Goal: Task Accomplishment & Management: Manage account settings

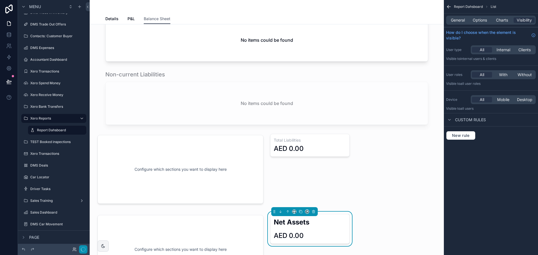
scroll to position [561, 0]
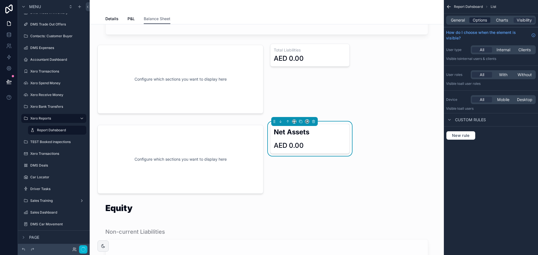
click at [476, 18] on span "Options" at bounding box center [480, 20] width 14 height 6
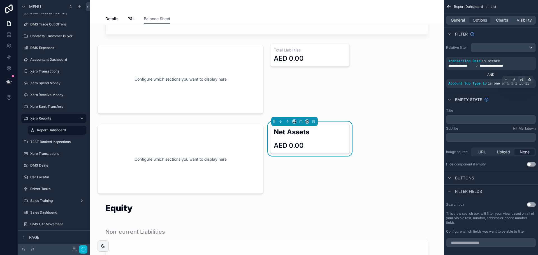
click at [524, 78] on div "scrollable content" at bounding box center [522, 80] width 8 height 8
click at [259, 181] on div "scrollable content" at bounding box center [180, 160] width 173 height 76
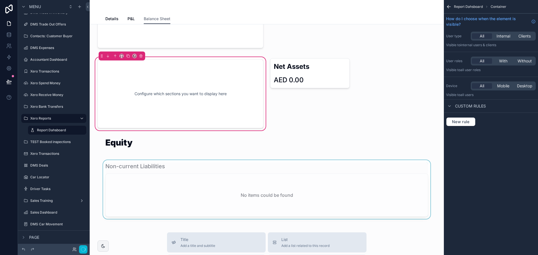
scroll to position [645, 0]
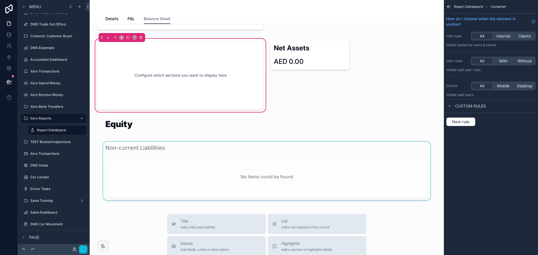
click at [197, 167] on div "scrollable content" at bounding box center [266, 171] width 345 height 59
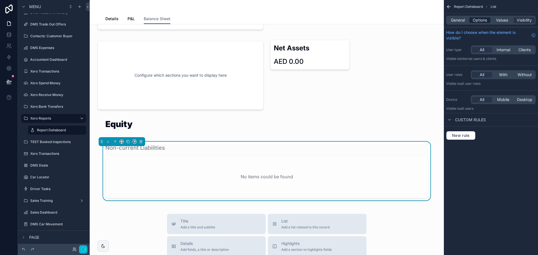
click at [481, 21] on span "Options" at bounding box center [480, 20] width 14 height 6
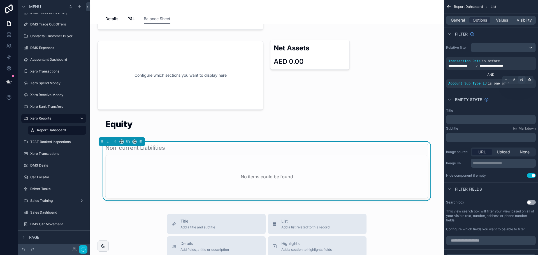
click at [522, 80] on icon "scrollable content" at bounding box center [521, 79] width 3 height 3
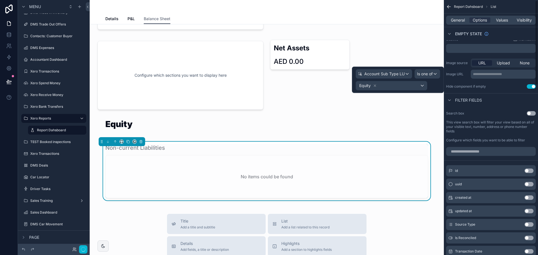
scroll to position [0, 0]
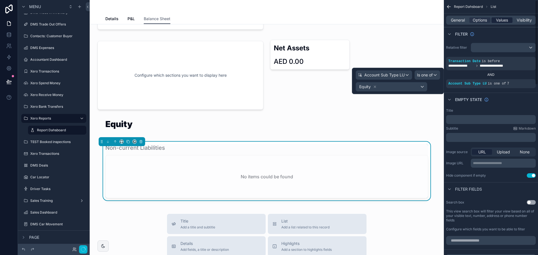
click at [505, 21] on span "Values" at bounding box center [502, 20] width 12 height 6
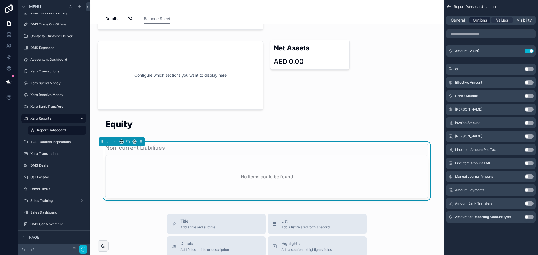
click at [484, 21] on span "Options" at bounding box center [480, 20] width 14 height 6
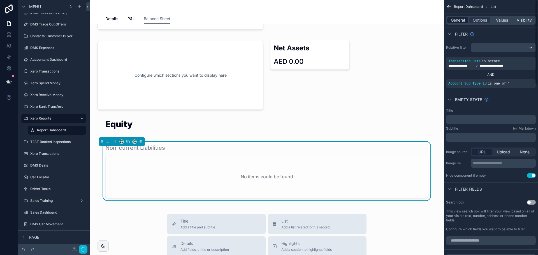
click at [460, 21] on span "General" at bounding box center [458, 20] width 14 height 6
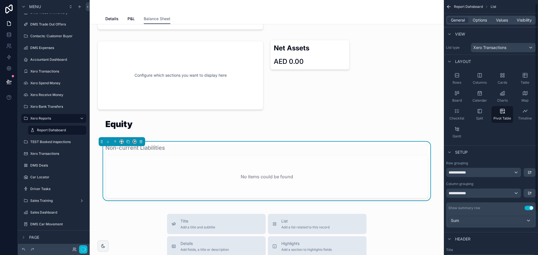
scroll to position [58, 0]
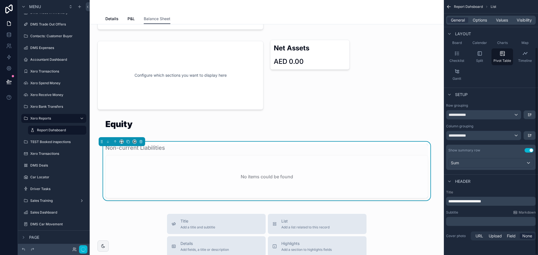
click at [476, 200] on span "**********" at bounding box center [464, 202] width 33 height 4
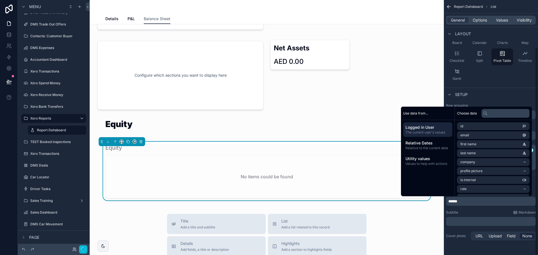
click at [478, 205] on div "******" at bounding box center [491, 201] width 90 height 9
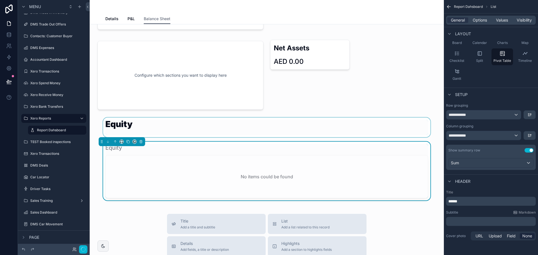
click at [227, 130] on div "scrollable content" at bounding box center [266, 128] width 345 height 20
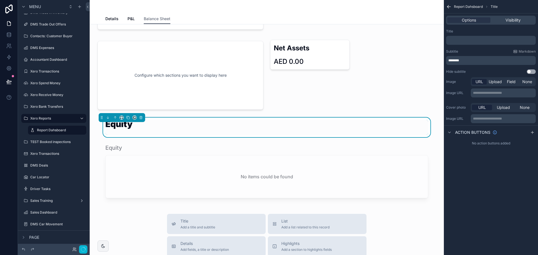
scroll to position [0, 0]
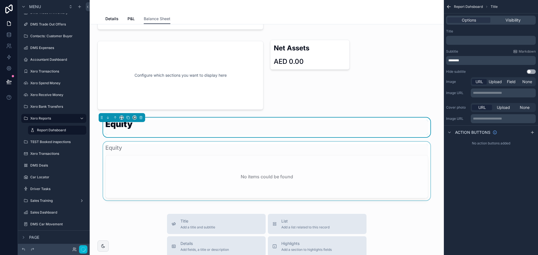
click at [220, 161] on div "scrollable content" at bounding box center [266, 171] width 345 height 59
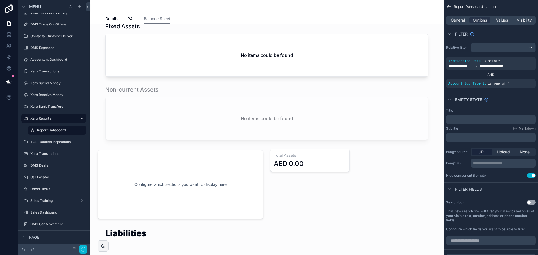
scroll to position [252, 0]
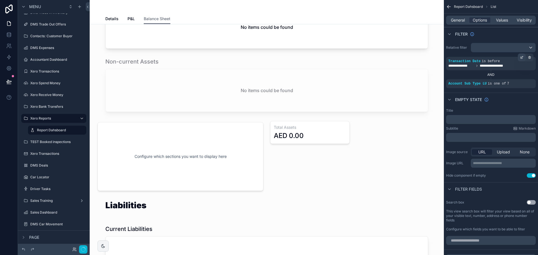
click at [521, 56] on icon "scrollable content" at bounding box center [521, 57] width 3 height 3
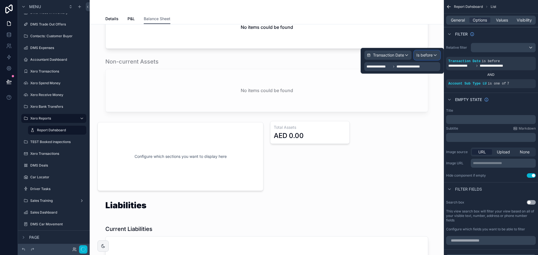
click at [432, 54] on span "Is before" at bounding box center [424, 55] width 16 height 6
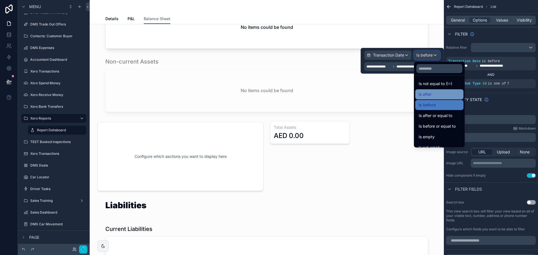
scroll to position [18, 0]
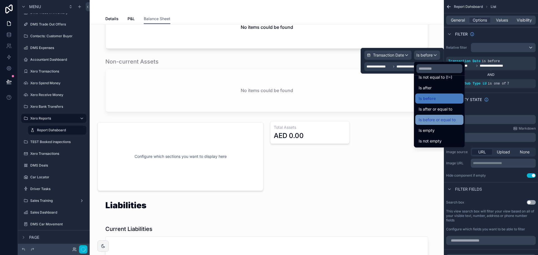
click at [453, 119] on span "Is before or equal to" at bounding box center [437, 120] width 37 height 7
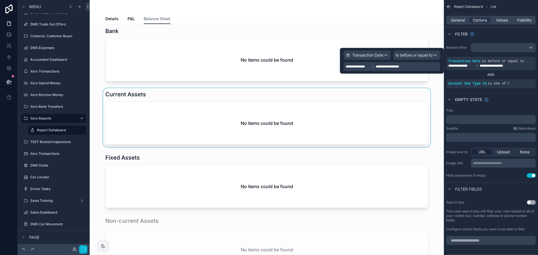
scroll to position [0, 0]
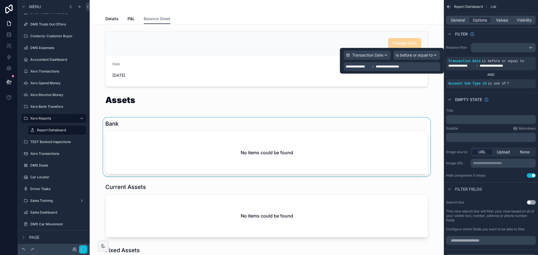
click at [201, 140] on div "scrollable content" at bounding box center [266, 147] width 345 height 59
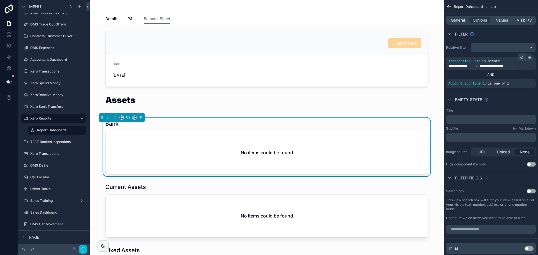
click at [524, 57] on div "scrollable content" at bounding box center [522, 58] width 8 height 8
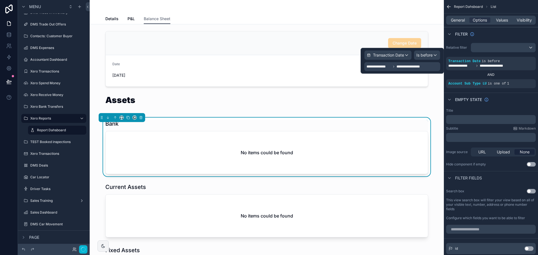
click at [415, 65] on span "**********" at bounding box center [411, 66] width 29 height 4
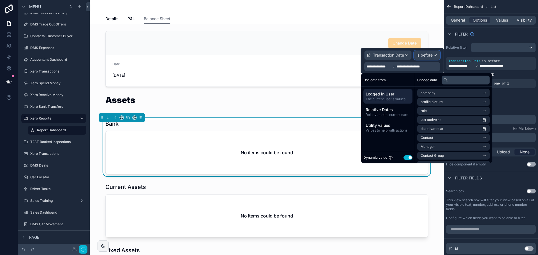
click at [425, 54] on span "Is before" at bounding box center [424, 55] width 16 height 6
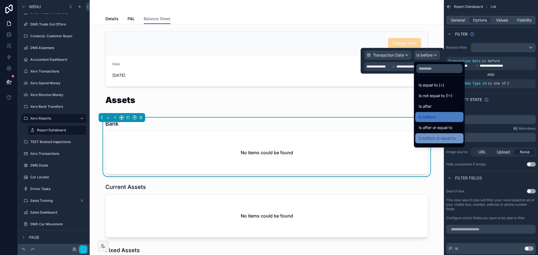
click at [454, 142] on span "Is before or equal to" at bounding box center [437, 138] width 37 height 7
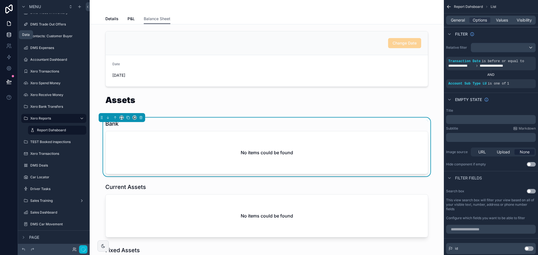
click at [10, 37] on icon at bounding box center [9, 36] width 4 height 2
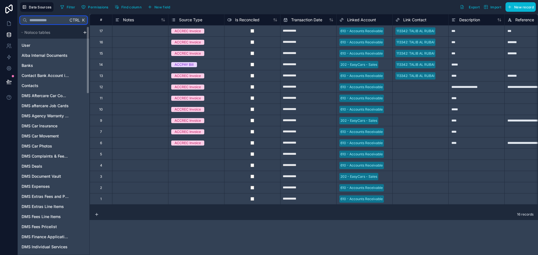
click at [64, 21] on input "text" at bounding box center [47, 20] width 41 height 10
click at [189, 154] on div "Select a Source Type" at bounding box center [188, 154] width 34 height 4
click at [524, 8] on span "New record" at bounding box center [524, 7] width 20 height 4
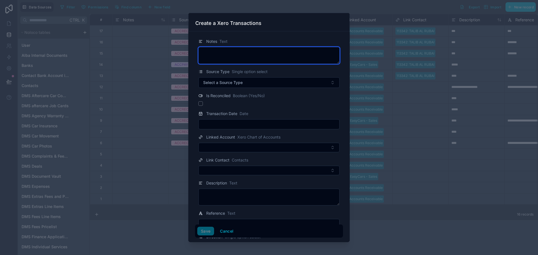
click at [268, 52] on textarea at bounding box center [268, 55] width 141 height 17
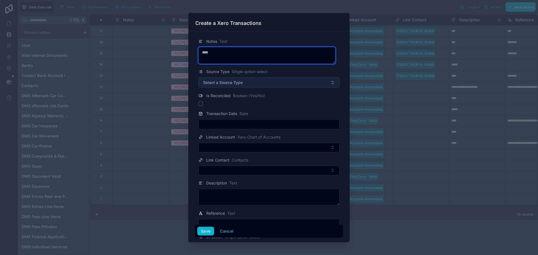
type textarea "****"
click at [267, 82] on button "Select a Source Type" at bounding box center [268, 82] width 141 height 11
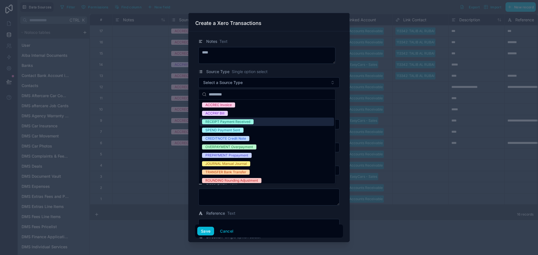
click at [258, 121] on div "RECEIPT Payment Received" at bounding box center [267, 122] width 134 height 8
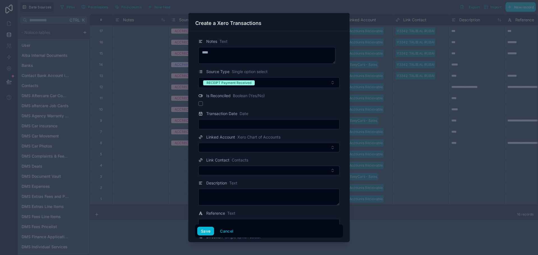
click at [221, 126] on input "text" at bounding box center [269, 125] width 141 height 8
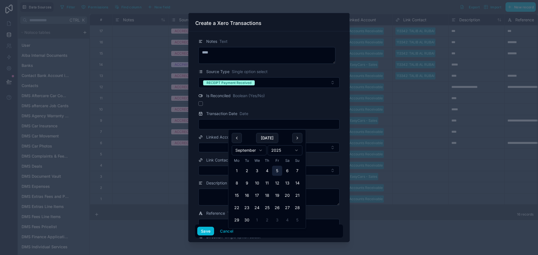
click at [275, 168] on button "5" at bounding box center [277, 171] width 10 height 10
click at [217, 149] on button "Select Button" at bounding box center [268, 148] width 141 height 10
click at [228, 122] on input "**********" at bounding box center [269, 125] width 141 height 8
click at [254, 149] on html "Data Sources Filter Permissions Find column New field Export Import New record …" at bounding box center [269, 127] width 538 height 255
click at [295, 219] on button "31" at bounding box center [297, 220] width 10 height 10
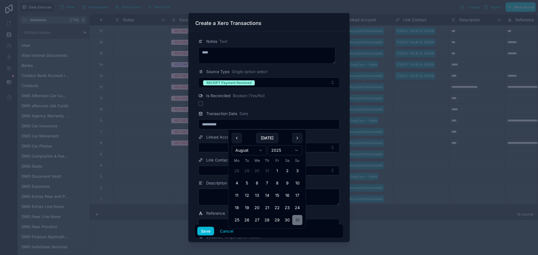
type input "**********"
click at [223, 153] on form "**********" at bounding box center [269, 257] width 148 height 447
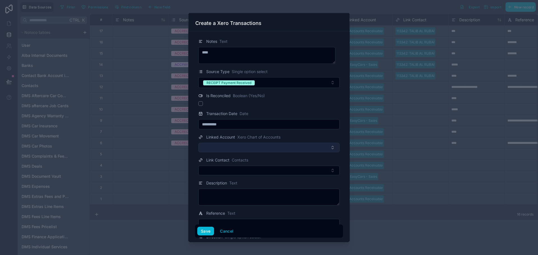
click at [228, 148] on button "Select Button" at bounding box center [268, 148] width 141 height 10
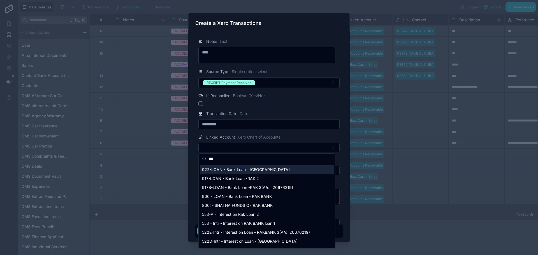
type input "***"
click at [237, 169] on span "922-LOAN - Bank Loan - RAKBANK" at bounding box center [246, 170] width 88 height 6
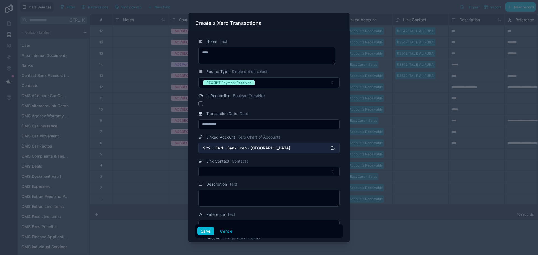
click at [245, 149] on span "922-LOAN - Bank Loan - RAKBANK" at bounding box center [246, 148] width 87 height 6
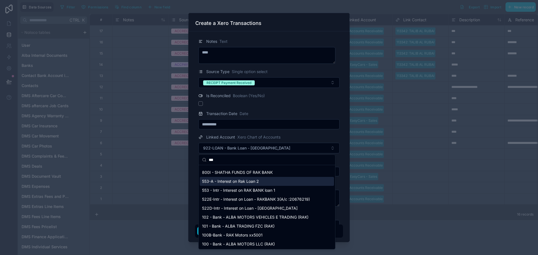
scroll to position [35, 0]
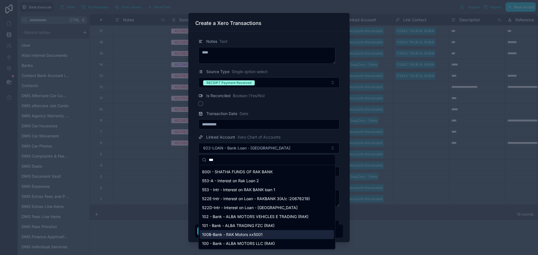
type input "***"
click at [264, 236] on div "100B-Bank - RAK Motors xx5001" at bounding box center [267, 234] width 134 height 9
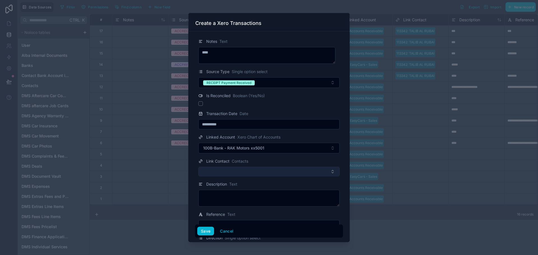
click at [263, 172] on button "Select Button" at bounding box center [268, 172] width 141 height 10
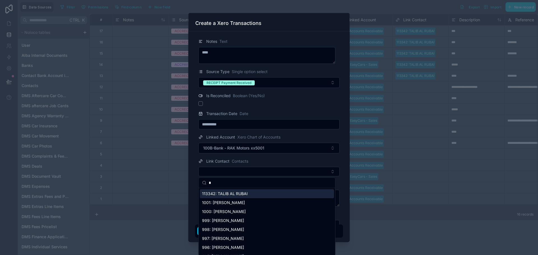
type input "**"
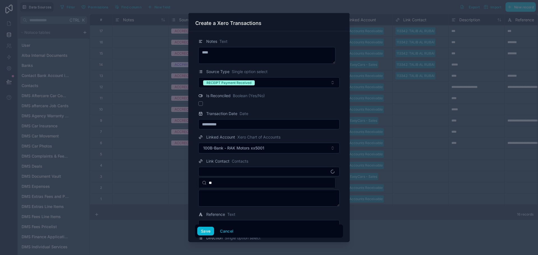
click at [245, 184] on input "**" at bounding box center [270, 183] width 123 height 10
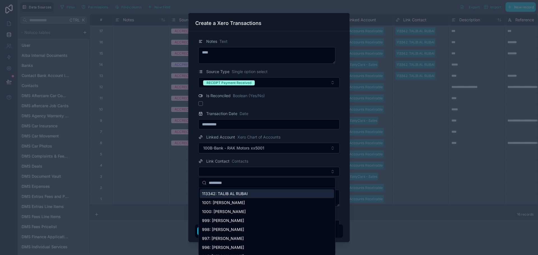
click at [242, 195] on span "113342: TALIB AL RUBAI" at bounding box center [225, 194] width 46 height 6
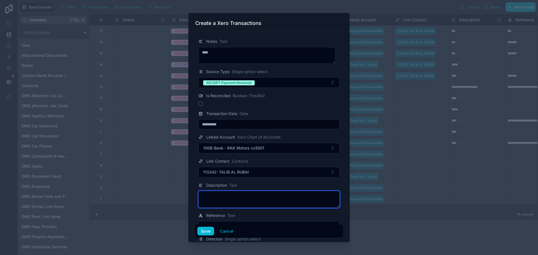
click at [243, 199] on textarea at bounding box center [268, 199] width 141 height 17
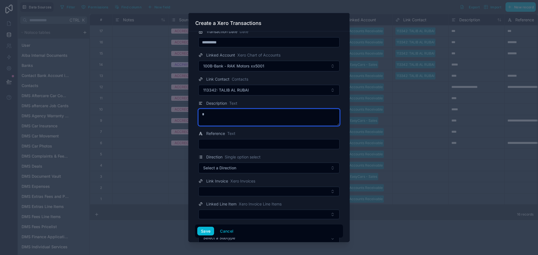
scroll to position [84, 0]
type textarea "****"
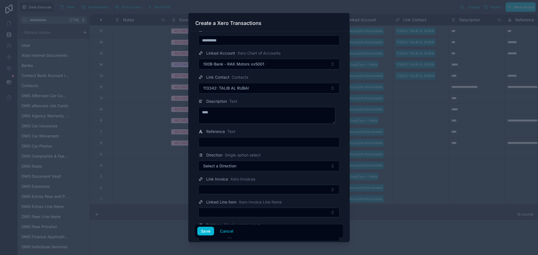
click at [253, 136] on div "Reference Text" at bounding box center [269, 137] width 148 height 19
click at [253, 143] on input "text" at bounding box center [269, 142] width 141 height 8
type input "****"
click at [250, 168] on button "Select a Direction" at bounding box center [268, 166] width 141 height 11
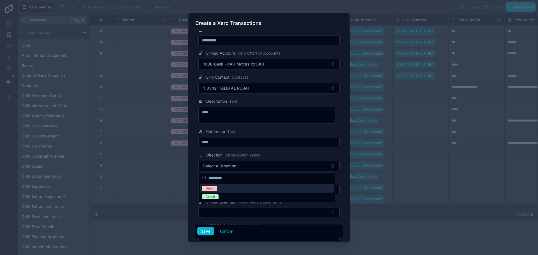
click at [232, 189] on div "Debit" at bounding box center [267, 188] width 134 height 8
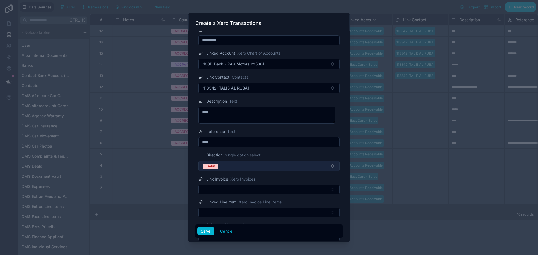
click at [256, 168] on button "Debit" at bounding box center [268, 166] width 141 height 11
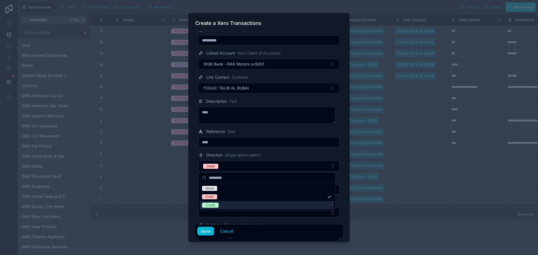
click at [230, 205] on div "Credit" at bounding box center [267, 205] width 134 height 8
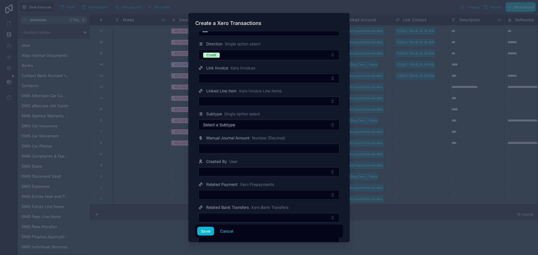
scroll to position [188, 0]
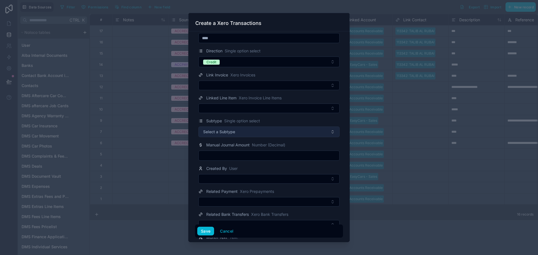
click at [254, 135] on button "Select a Subtype" at bounding box center [268, 132] width 141 height 11
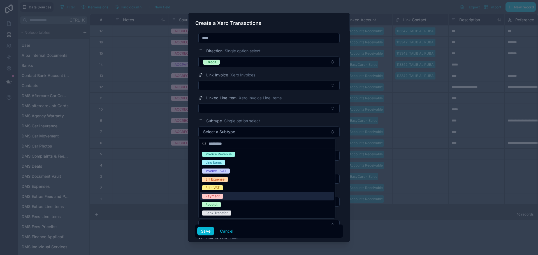
click at [233, 199] on div "Payment" at bounding box center [267, 196] width 134 height 8
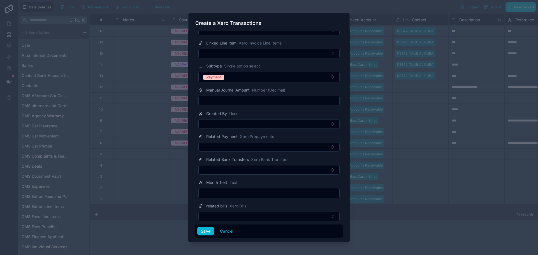
scroll to position [244, 0]
click at [206, 232] on button "Save" at bounding box center [205, 231] width 17 height 9
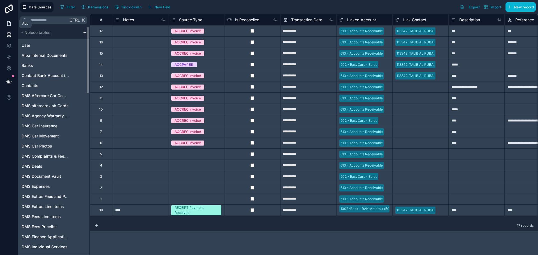
click at [10, 25] on icon at bounding box center [9, 24] width 6 height 6
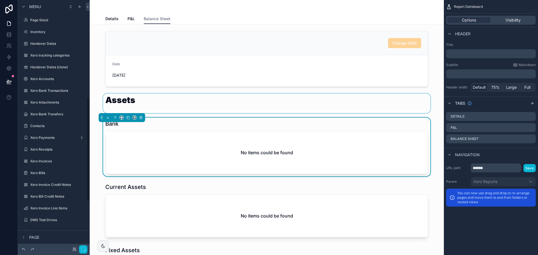
scroll to position [231, 0]
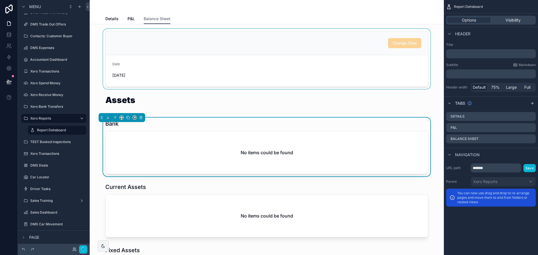
click at [222, 77] on div "scrollable content" at bounding box center [266, 59] width 345 height 60
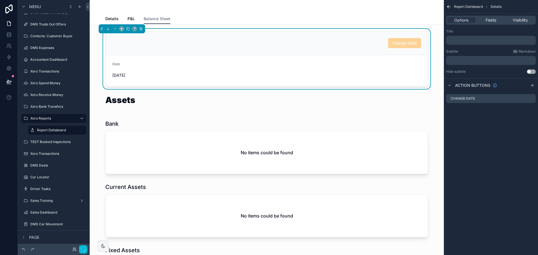
click at [172, 74] on span "[DATE]" at bounding box center [188, 76] width 152 height 6
click at [399, 40] on div "Change Date" at bounding box center [404, 43] width 33 height 10
click at [228, 128] on div "scrollable content" at bounding box center [266, 147] width 345 height 59
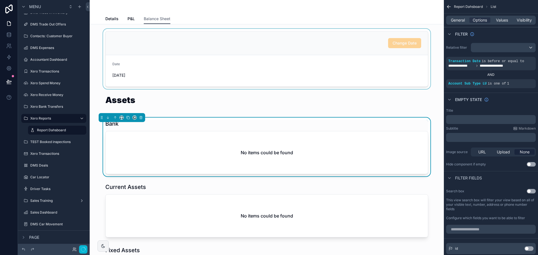
click at [227, 72] on div "scrollable content" at bounding box center [266, 59] width 345 height 60
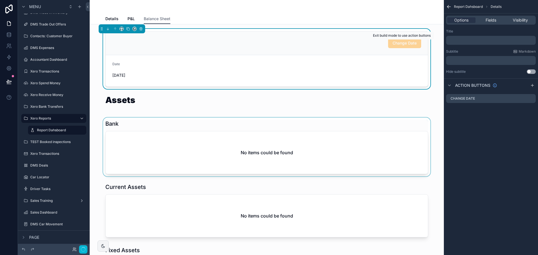
click at [402, 44] on span "Change Date" at bounding box center [404, 43] width 33 height 5
click at [80, 249] on button "button" at bounding box center [83, 249] width 8 height 8
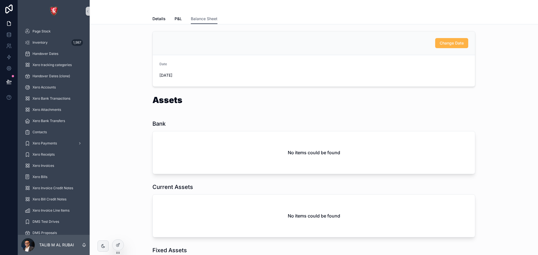
click at [451, 47] on button "Change Date" at bounding box center [451, 43] width 33 height 10
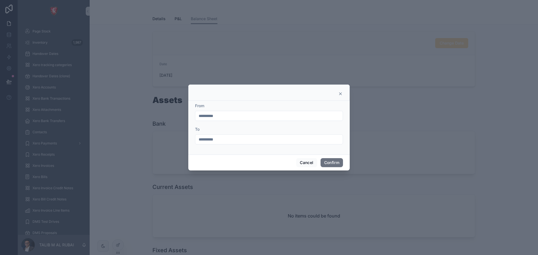
click at [274, 140] on input "**********" at bounding box center [268, 140] width 147 height 8
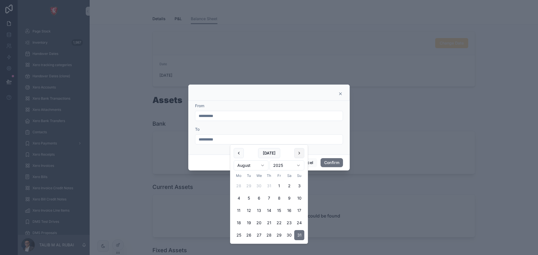
click at [299, 154] on button at bounding box center [299, 153] width 10 height 10
click at [240, 186] on button "1" at bounding box center [239, 186] width 10 height 10
type input "**********"
click at [330, 161] on button "Confirm" at bounding box center [332, 162] width 22 height 9
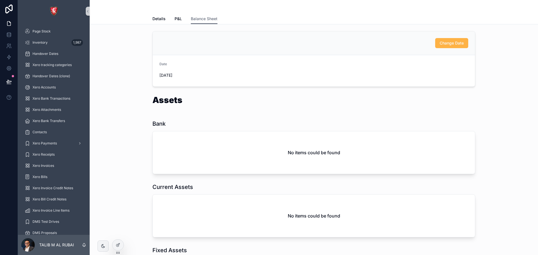
click at [446, 44] on span "Change Date" at bounding box center [452, 43] width 24 height 6
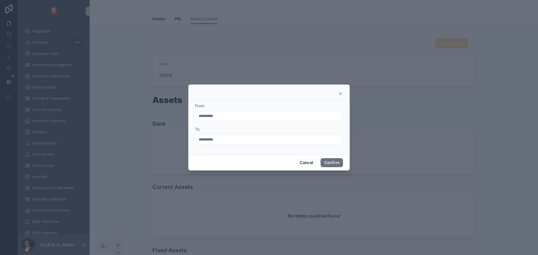
click at [264, 143] on input "**********" at bounding box center [268, 140] width 147 height 8
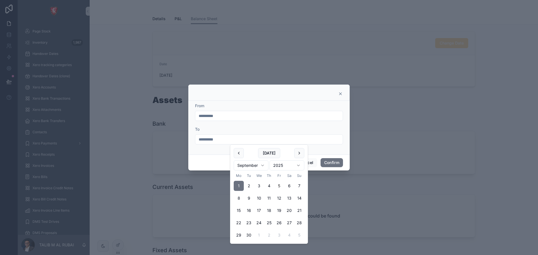
click at [325, 116] on input "**********" at bounding box center [268, 116] width 147 height 8
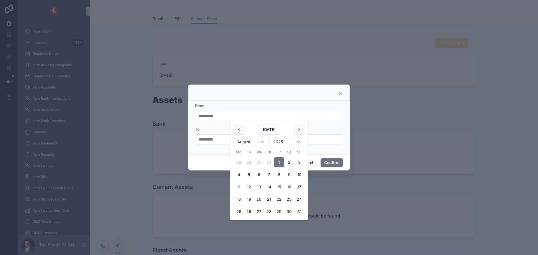
click at [331, 130] on div "To" at bounding box center [269, 130] width 148 height 6
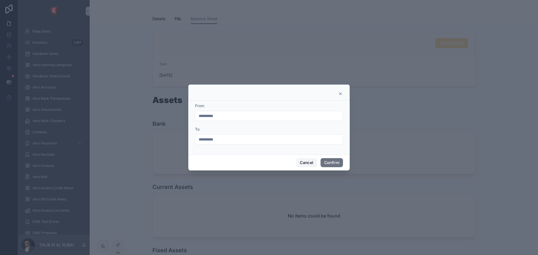
click at [303, 160] on button "Cancel" at bounding box center [306, 162] width 21 height 9
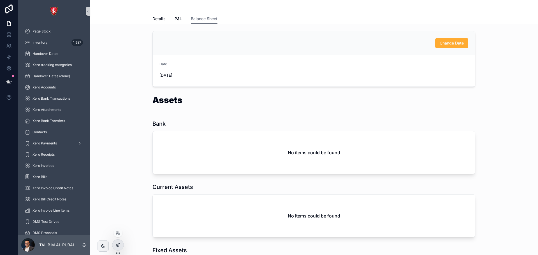
click at [116, 248] on div at bounding box center [117, 245] width 11 height 11
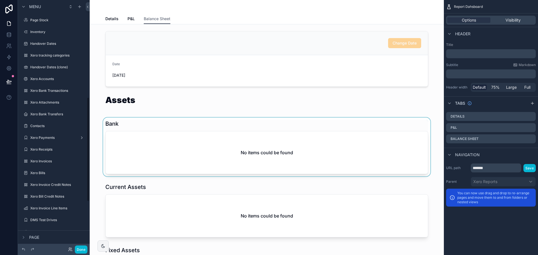
scroll to position [231, 0]
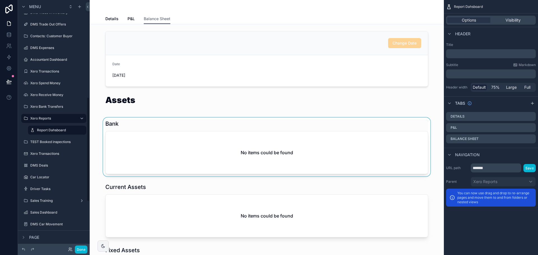
click at [376, 133] on div "scrollable content" at bounding box center [266, 147] width 345 height 59
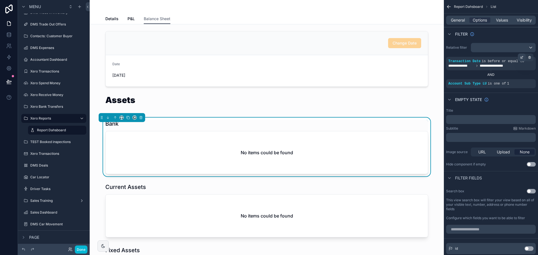
click at [522, 57] on icon "scrollable content" at bounding box center [521, 57] width 3 height 3
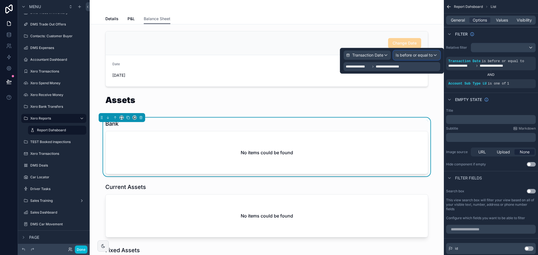
click at [414, 54] on span "Is before or equal to" at bounding box center [414, 55] width 37 height 6
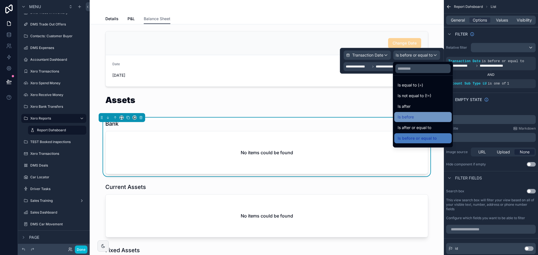
click at [424, 117] on div "Is before" at bounding box center [423, 117] width 51 height 7
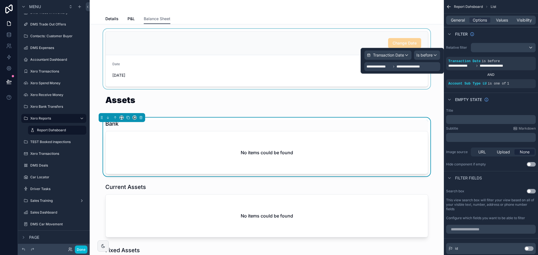
click at [324, 69] on div "scrollable content" at bounding box center [266, 59] width 345 height 60
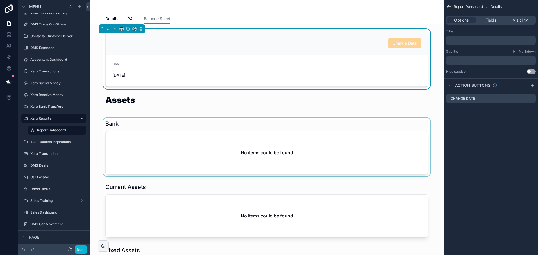
click at [266, 136] on div "scrollable content" at bounding box center [266, 147] width 345 height 59
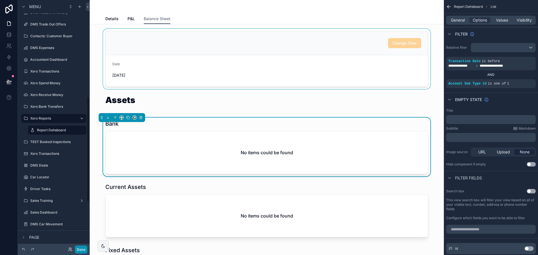
click at [86, 248] on button "Done" at bounding box center [81, 250] width 13 height 8
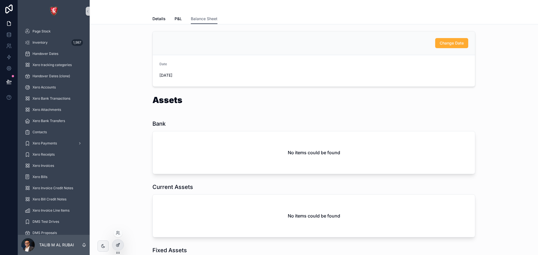
click at [120, 248] on div at bounding box center [117, 245] width 11 height 11
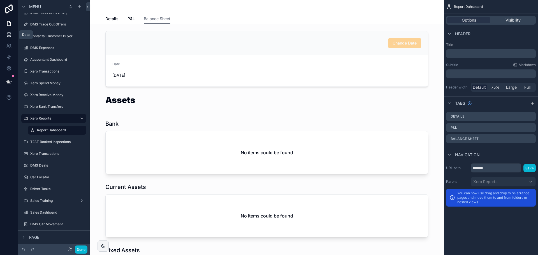
click at [7, 37] on icon at bounding box center [9, 35] width 6 height 6
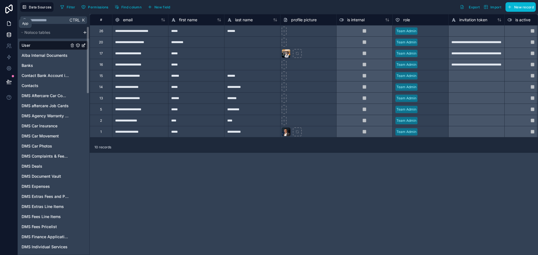
click at [8, 27] on link at bounding box center [9, 23] width 18 height 11
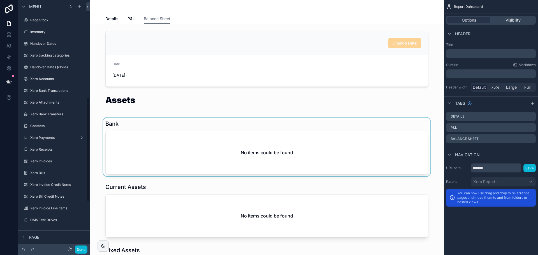
scroll to position [231, 0]
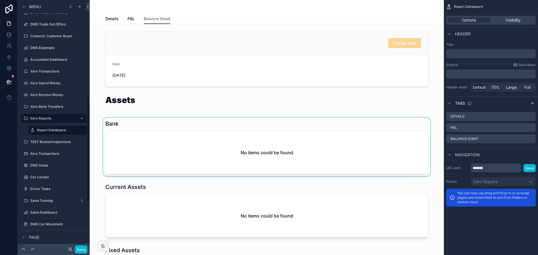
click at [206, 151] on div "scrollable content" at bounding box center [266, 147] width 345 height 59
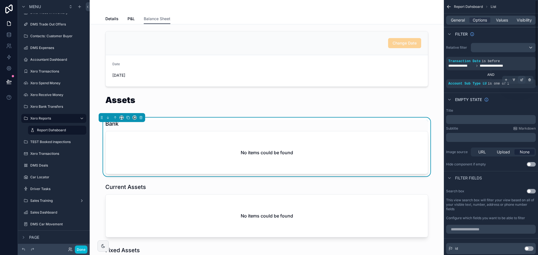
click at [520, 79] on icon "scrollable content" at bounding box center [521, 79] width 3 height 3
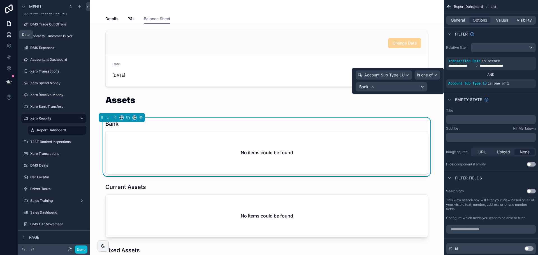
click at [9, 35] on icon at bounding box center [9, 35] width 6 height 6
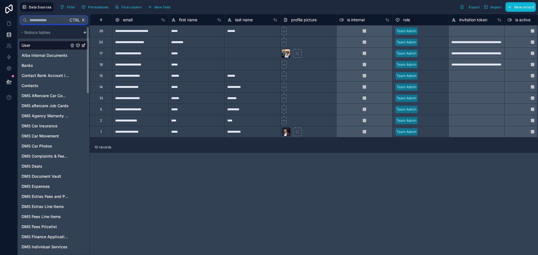
click at [62, 18] on input "text" at bounding box center [47, 20] width 41 height 10
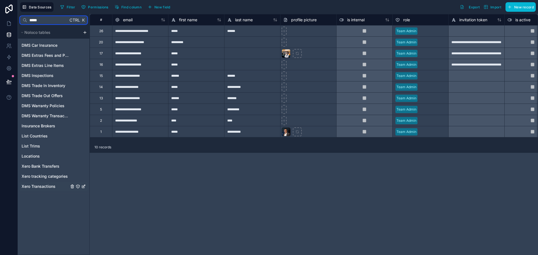
type input "*****"
click at [47, 187] on span "Xero Transactions" at bounding box center [39, 187] width 34 height 6
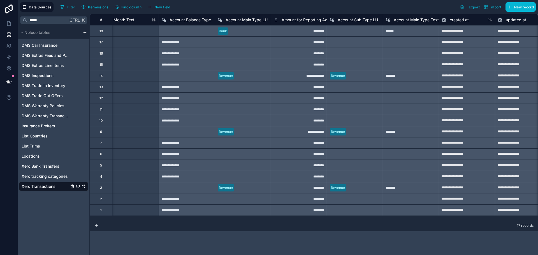
scroll to position [0, 1469]
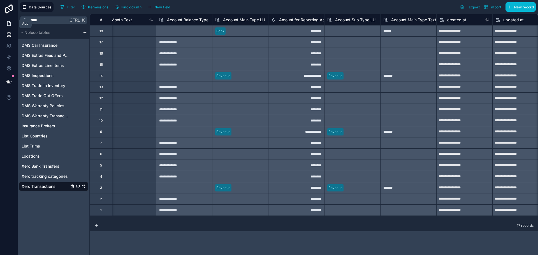
click at [10, 25] on icon at bounding box center [8, 24] width 3 height 4
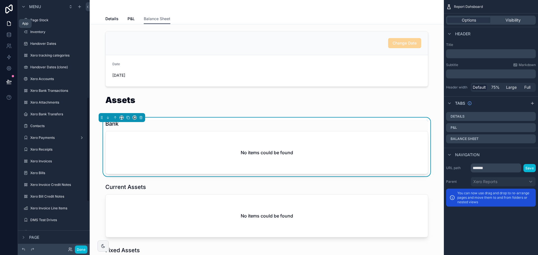
scroll to position [231, 0]
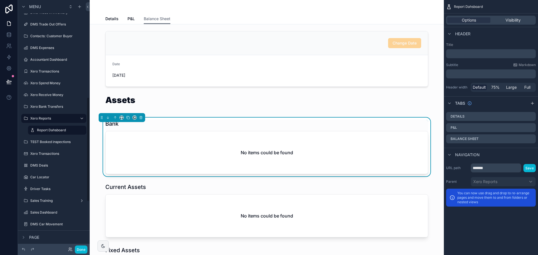
click at [329, 137] on div "No items could be found" at bounding box center [267, 152] width 322 height 43
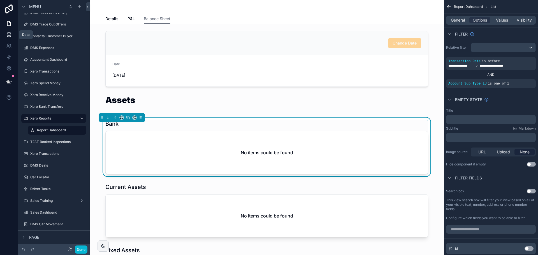
click at [10, 35] on icon at bounding box center [9, 34] width 4 height 2
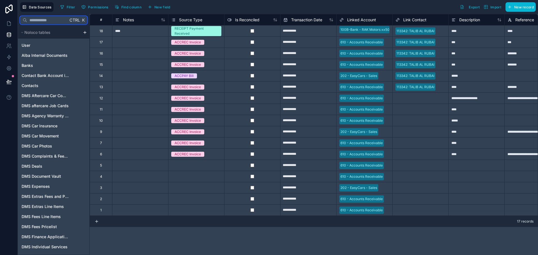
click at [41, 19] on input "text" at bounding box center [47, 20] width 41 height 10
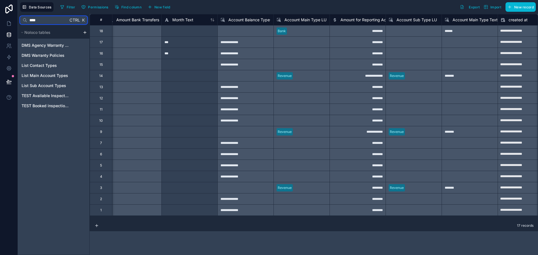
scroll to position [0, 1410]
type input "****"
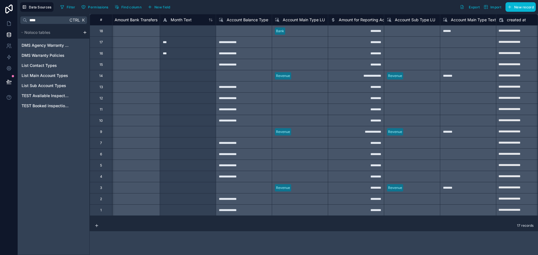
click at [416, 22] on span "Account Sub Type LU" at bounding box center [415, 20] width 40 height 6
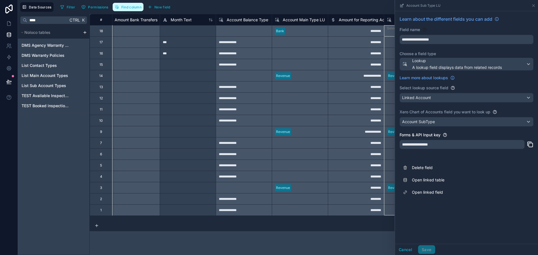
click at [130, 8] on span "Find column" at bounding box center [131, 7] width 20 height 4
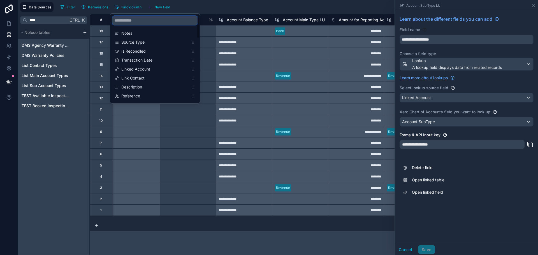
click at [131, 19] on input "scrollable content" at bounding box center [154, 20] width 85 height 9
type input "*******"
click at [140, 31] on span "Linked Account" at bounding box center [155, 34] width 68 height 6
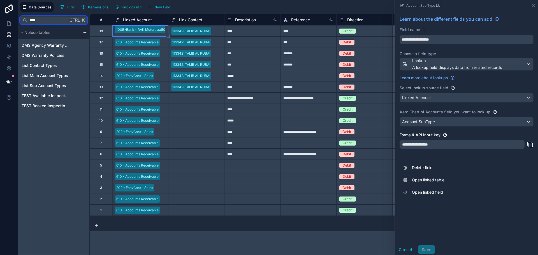
click at [38, 19] on input "****" at bounding box center [47, 20] width 41 height 10
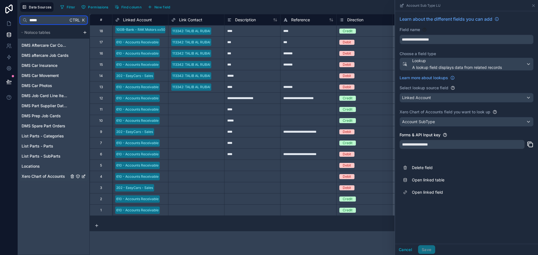
type input "*****"
click at [50, 176] on span "Xero Chart of Accounts" at bounding box center [43, 177] width 43 height 6
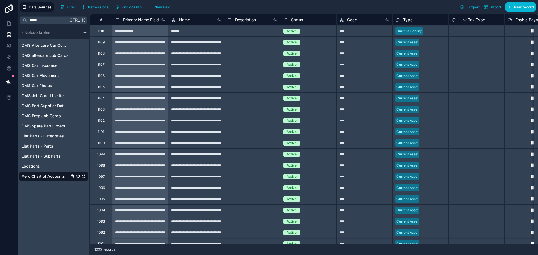
click at [144, 56] on div "**********" at bounding box center [140, 53] width 56 height 11
click at [68, 9] on span "Filter" at bounding box center [71, 7] width 9 height 4
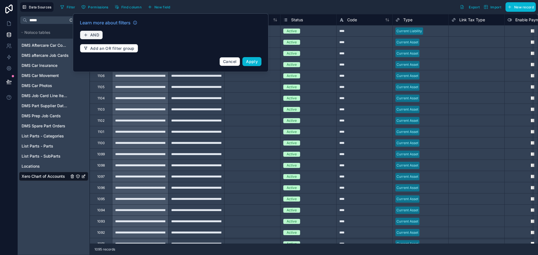
click at [101, 32] on button "AND" at bounding box center [91, 35] width 23 height 9
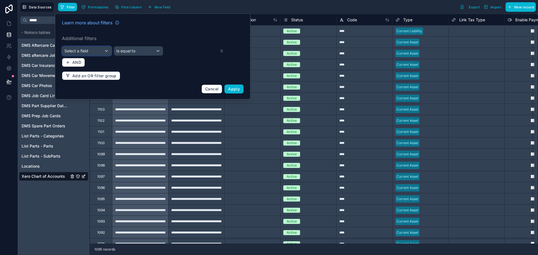
click at [92, 52] on div "Select a field" at bounding box center [86, 51] width 49 height 9
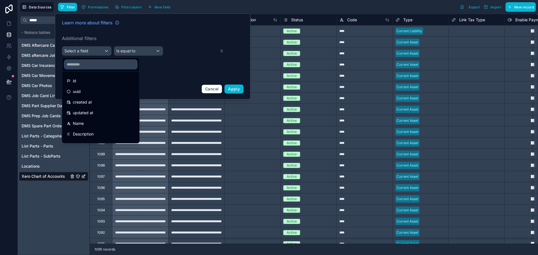
click at [91, 65] on input "text" at bounding box center [100, 64] width 73 height 9
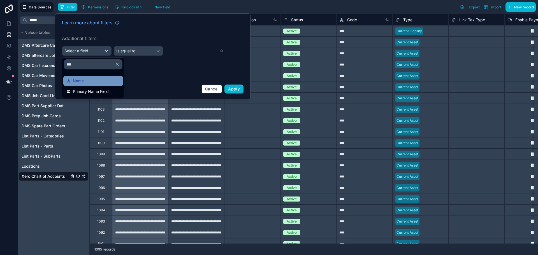
type input "***"
click at [94, 78] on div "Name" at bounding box center [93, 81] width 53 height 7
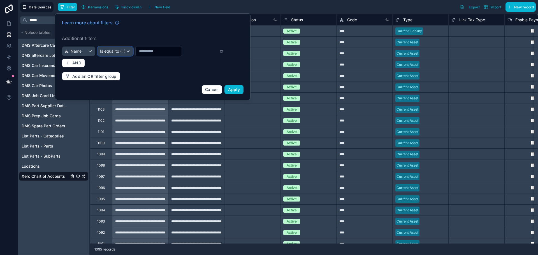
click at [114, 52] on span "Is equal to (=)" at bounding box center [113, 51] width 26 height 6
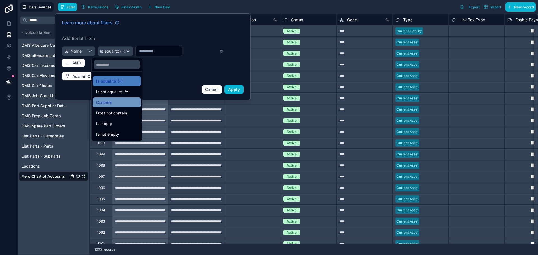
click at [119, 99] on div "Contains" at bounding box center [117, 103] width 48 height 10
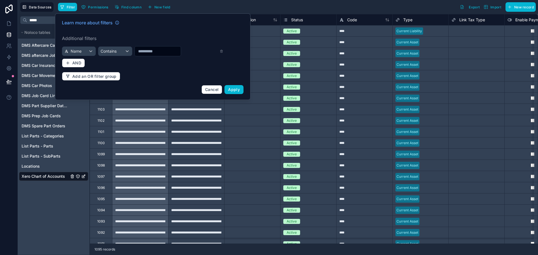
click at [150, 52] on input "text" at bounding box center [158, 51] width 46 height 8
type input "***"
click at [235, 93] on button "Apply" at bounding box center [233, 89] width 19 height 9
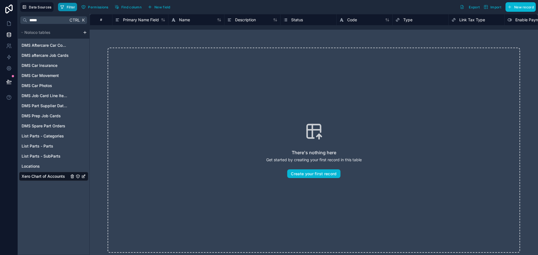
click at [69, 10] on button "Filter" at bounding box center [67, 7] width 19 height 8
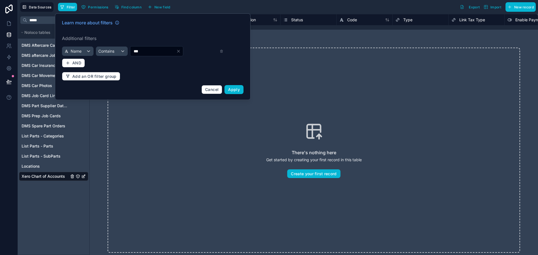
click at [134, 52] on input "***" at bounding box center [153, 51] width 46 height 8
click at [135, 52] on input "***" at bounding box center [153, 51] width 46 height 8
click at [221, 50] on icon at bounding box center [221, 50] width 1 height 1
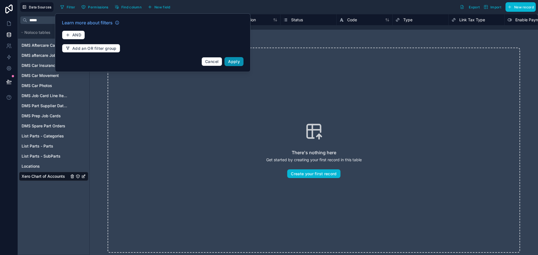
click at [235, 62] on span "Apply" at bounding box center [234, 61] width 12 height 5
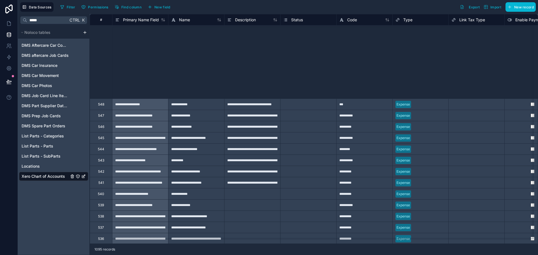
scroll to position [6372, 0]
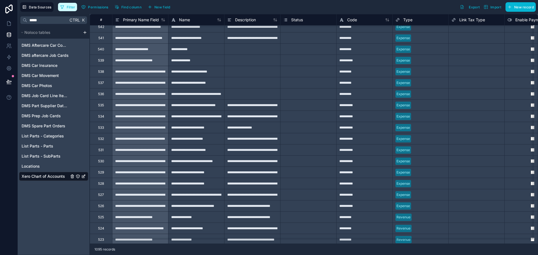
click at [61, 6] on icon "button" at bounding box center [62, 7] width 3 height 3
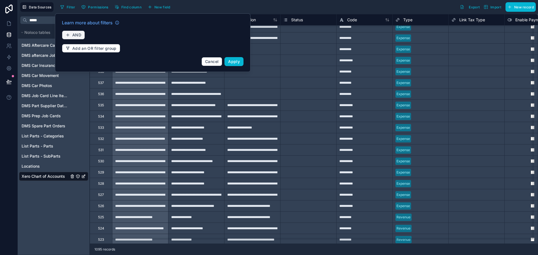
click at [73, 31] on button "AND" at bounding box center [73, 35] width 23 height 9
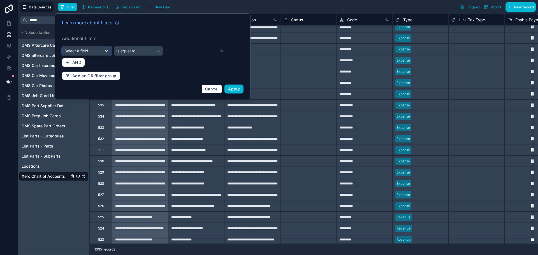
click at [105, 50] on div "Select a field" at bounding box center [86, 51] width 49 height 9
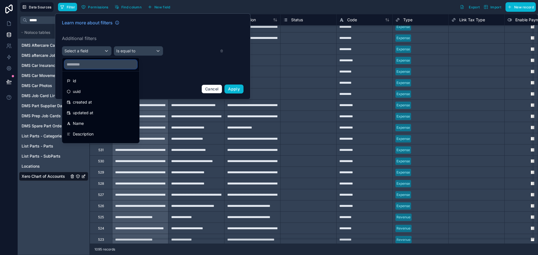
click at [93, 62] on input "text" at bounding box center [100, 64] width 73 height 9
click at [190, 125] on div "**********" at bounding box center [196, 127] width 56 height 11
click at [207, 89] on div at bounding box center [153, 56] width 196 height 86
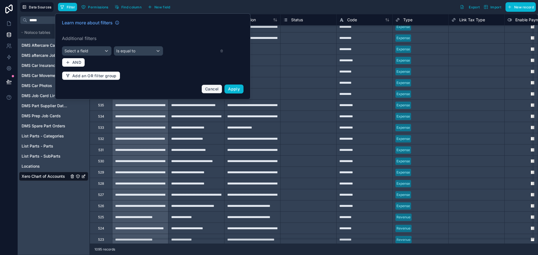
click at [214, 89] on span "Cancel" at bounding box center [211, 89] width 13 height 5
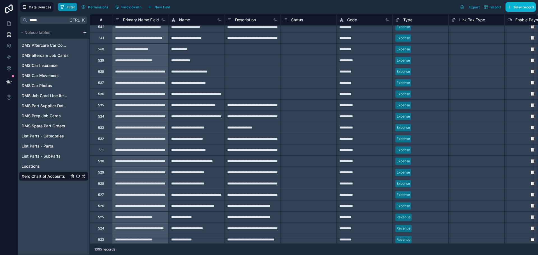
click at [70, 4] on button "Filter" at bounding box center [67, 7] width 19 height 8
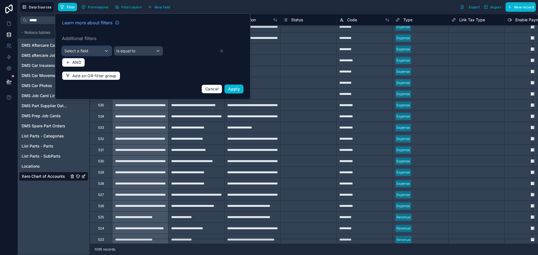
click at [92, 50] on div "Select a field" at bounding box center [86, 51] width 49 height 9
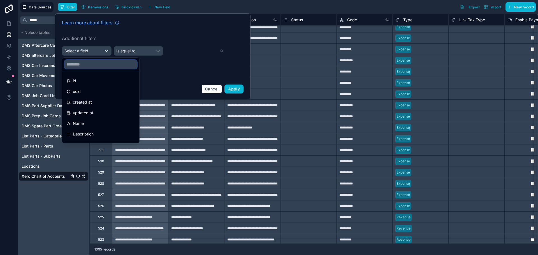
click at [94, 65] on input "text" at bounding box center [100, 64] width 73 height 9
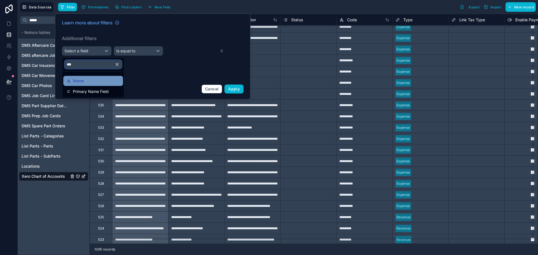
type input "***"
click at [97, 80] on div "Name" at bounding box center [93, 81] width 53 height 7
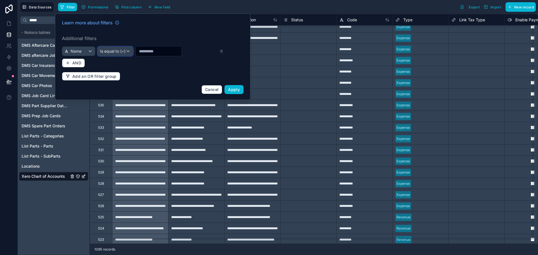
click at [115, 53] on span "Is equal to (=)" at bounding box center [113, 51] width 26 height 6
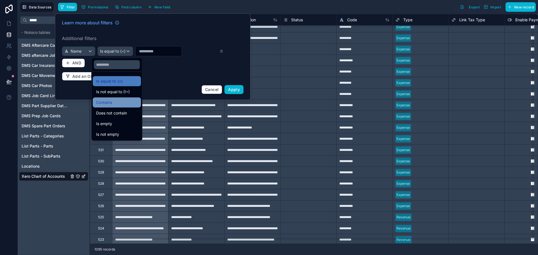
click at [124, 104] on div "Contains" at bounding box center [116, 102] width 41 height 7
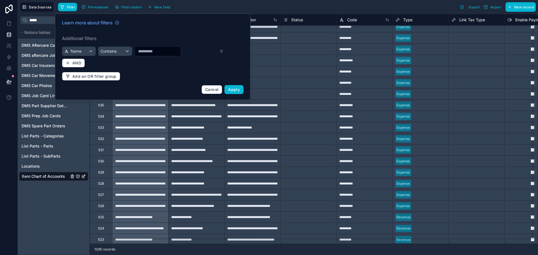
click at [153, 53] on input "text" at bounding box center [158, 51] width 46 height 8
type input "***"
click at [235, 91] on span "Apply" at bounding box center [234, 89] width 12 height 5
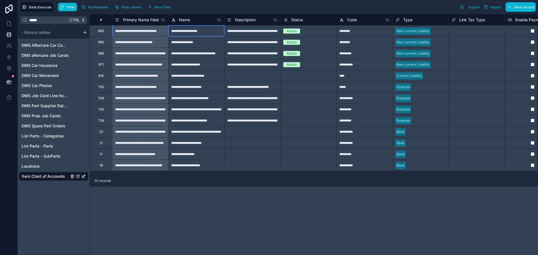
click at [194, 32] on div "**********" at bounding box center [196, 30] width 56 height 11
click at [305, 34] on div "Active" at bounding box center [309, 31] width 56 height 6
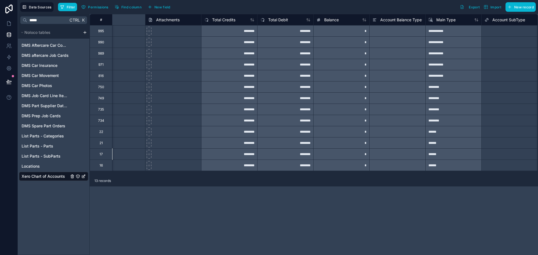
scroll to position [0, 1144]
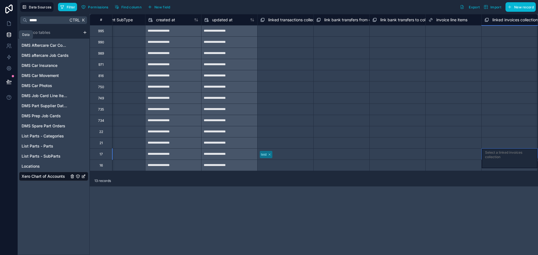
click at [6, 35] on icon at bounding box center [9, 35] width 6 height 6
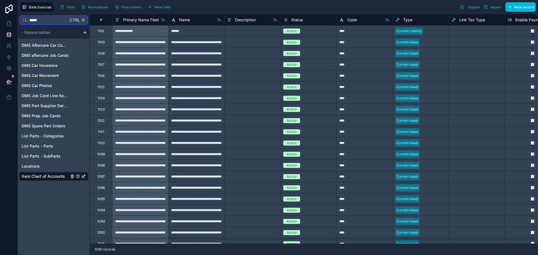
click at [50, 18] on input "*****" at bounding box center [47, 20] width 41 height 10
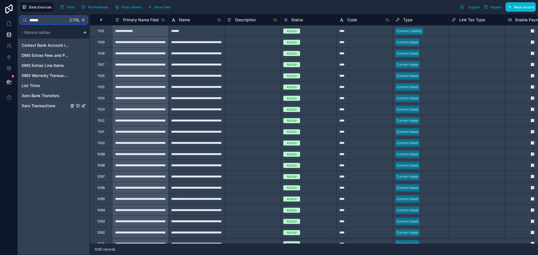
type input "******"
click at [54, 105] on span "Xero Transactions" at bounding box center [39, 106] width 34 height 6
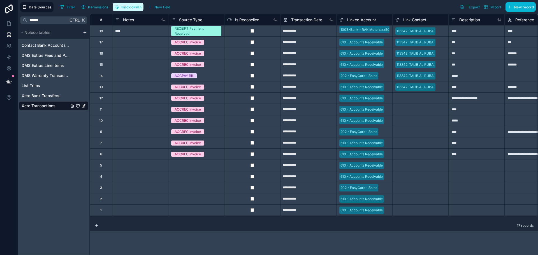
click at [135, 9] on button "Find column" at bounding box center [128, 7] width 31 height 8
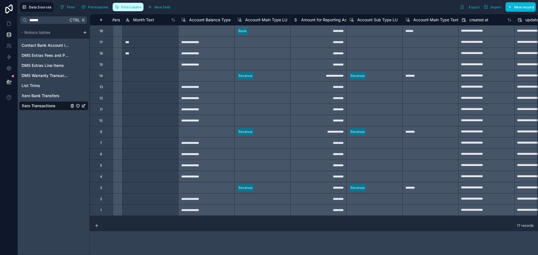
scroll to position [0, 1490]
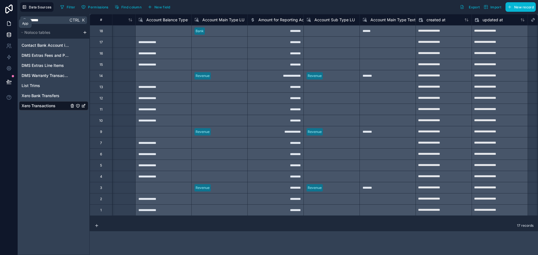
click at [8, 19] on link at bounding box center [9, 23] width 18 height 11
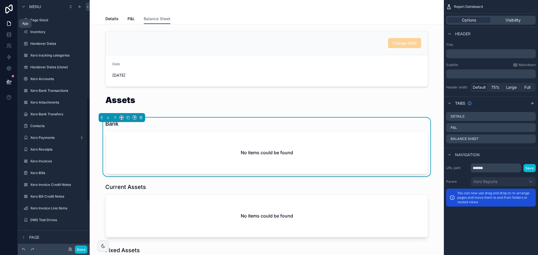
scroll to position [231, 0]
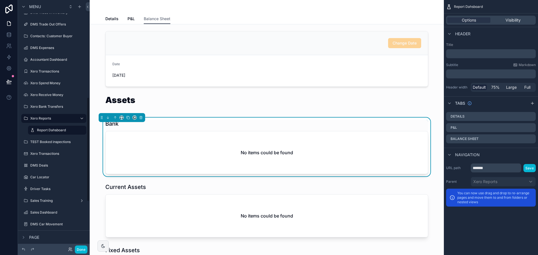
click at [204, 136] on div "No items could be found" at bounding box center [267, 152] width 322 height 43
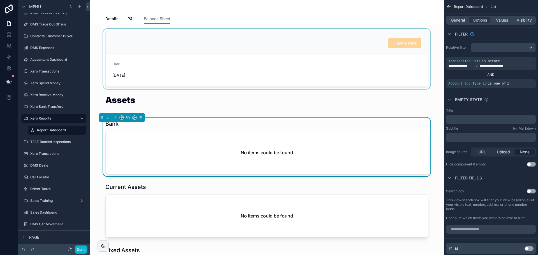
click at [200, 57] on div "scrollable content" at bounding box center [266, 59] width 345 height 60
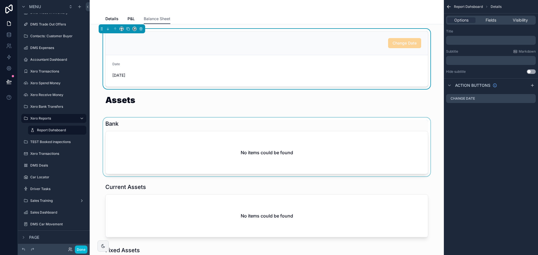
click at [191, 146] on div "scrollable content" at bounding box center [266, 147] width 345 height 59
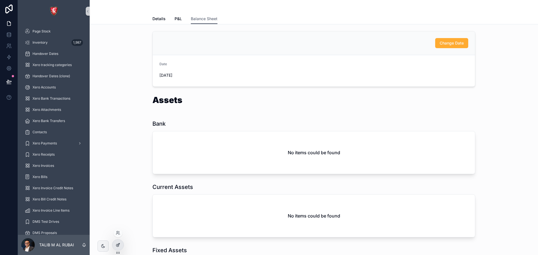
click at [117, 246] on icon at bounding box center [118, 245] width 4 height 4
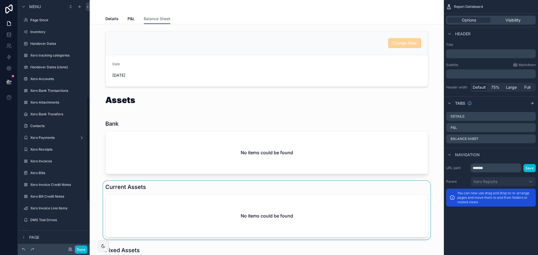
scroll to position [231, 0]
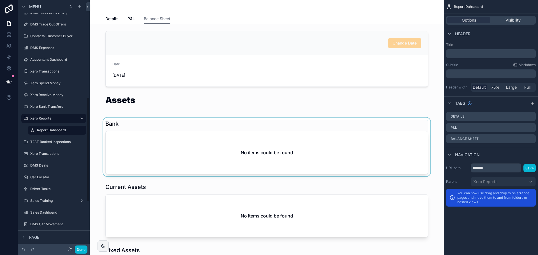
click at [258, 143] on div "scrollable content" at bounding box center [266, 147] width 345 height 59
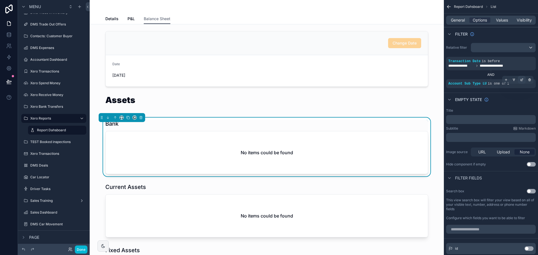
click at [522, 79] on icon "scrollable content" at bounding box center [521, 79] width 3 height 3
click at [266, 139] on div "No items could be found" at bounding box center [267, 152] width 322 height 43
click at [5, 34] on link at bounding box center [9, 34] width 18 height 11
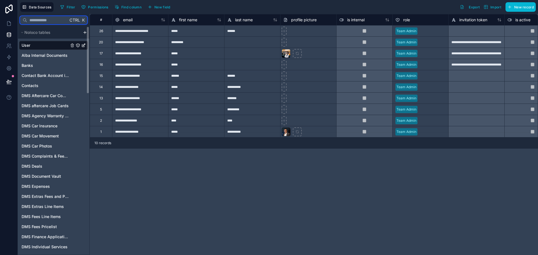
click at [49, 21] on input "text" at bounding box center [47, 20] width 41 height 10
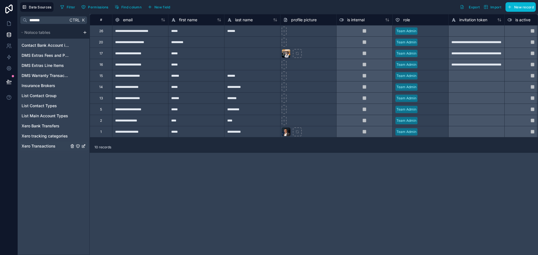
click at [50, 146] on span "Xero Transactions" at bounding box center [39, 146] width 34 height 6
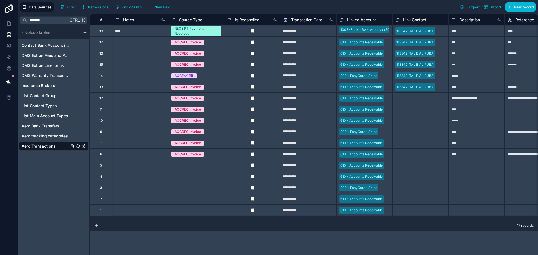
click at [236, 30] on div at bounding box center [252, 30] width 56 height 11
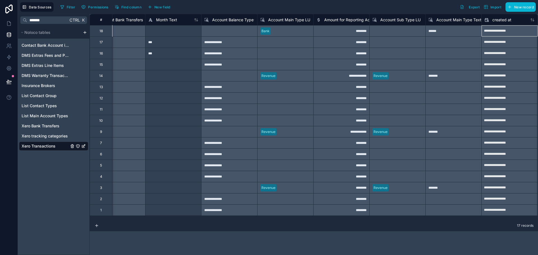
scroll to position [0, 1480]
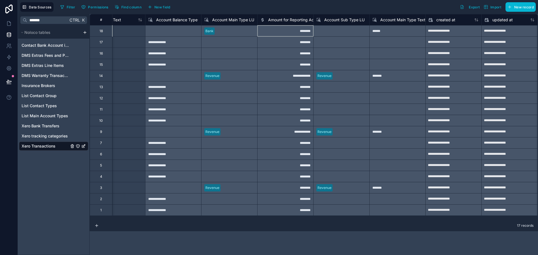
click at [340, 16] on div "Account Sub Type LU" at bounding box center [341, 19] width 56 height 11
click at [339, 18] on span "Account Sub Type LU" at bounding box center [344, 20] width 40 height 6
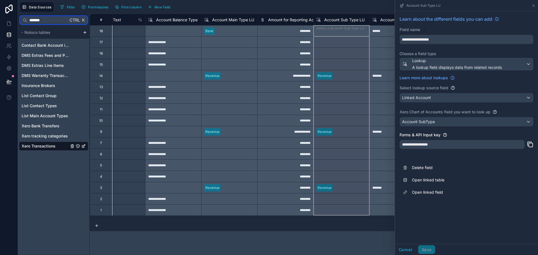
click at [45, 18] on input "*******" at bounding box center [47, 20] width 41 height 10
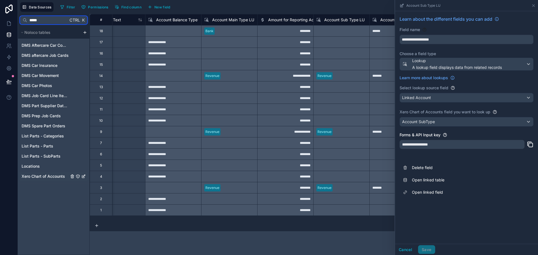
type input "*****"
click at [52, 179] on span "Xero Chart of Accounts" at bounding box center [43, 177] width 43 height 6
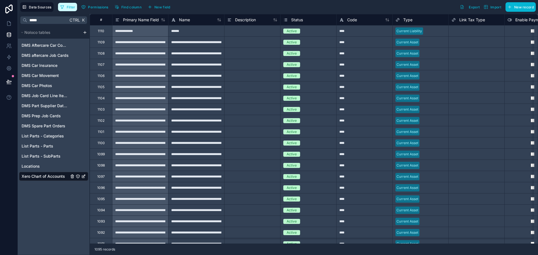
click at [69, 6] on span "Filter" at bounding box center [71, 7] width 9 height 4
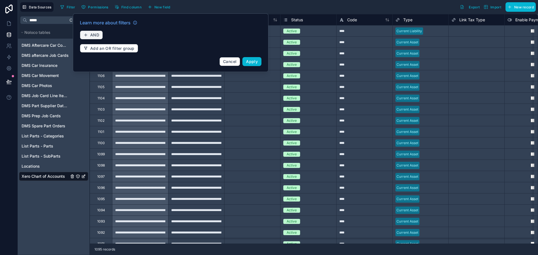
click at [93, 34] on span "AND" at bounding box center [94, 35] width 9 height 5
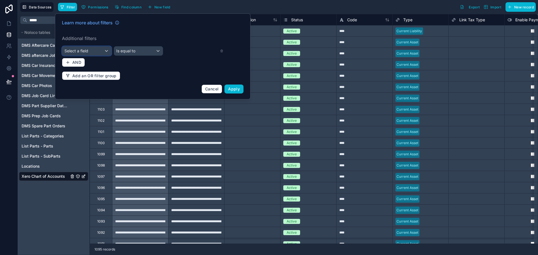
click at [85, 51] on span "Select a field" at bounding box center [76, 50] width 24 height 5
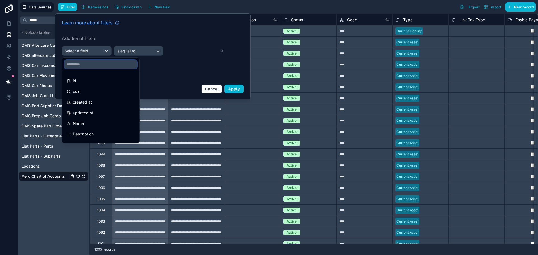
click at [92, 62] on input "text" at bounding box center [100, 64] width 73 height 9
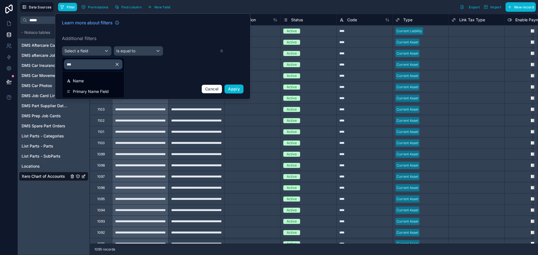
type input "***"
click at [95, 80] on div "Name" at bounding box center [93, 81] width 53 height 7
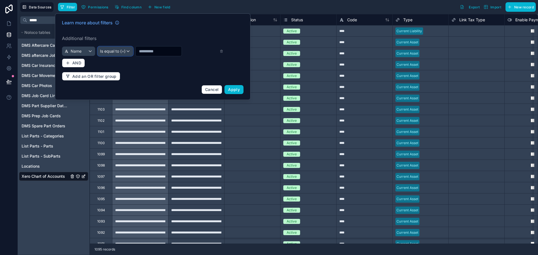
click at [115, 52] on span "Is equal to (=)" at bounding box center [113, 51] width 26 height 6
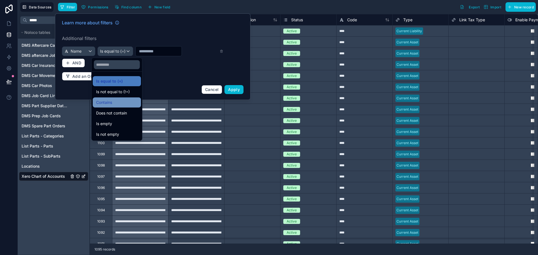
click at [115, 103] on div "Contains" at bounding box center [116, 102] width 41 height 7
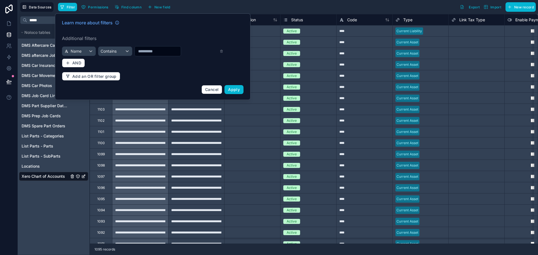
click at [143, 54] on input "text" at bounding box center [158, 51] width 46 height 8
type input "***"
click at [235, 91] on span "Apply" at bounding box center [234, 89] width 12 height 5
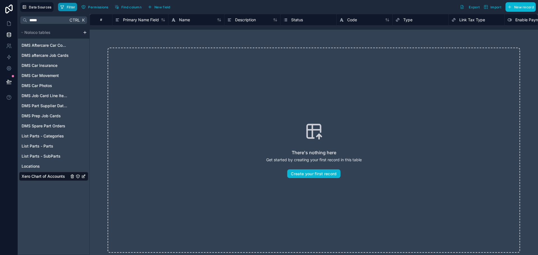
click at [71, 8] on span "Filter" at bounding box center [71, 7] width 9 height 4
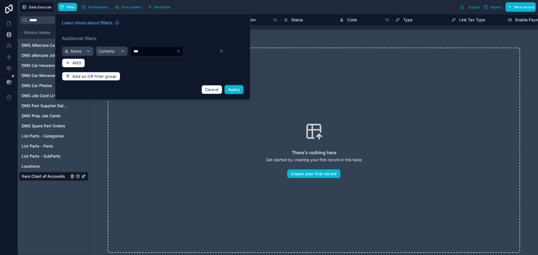
click at [130, 52] on input "***" at bounding box center [153, 51] width 46 height 8
click at [70, 47] on div "Name" at bounding box center [77, 51] width 31 height 9
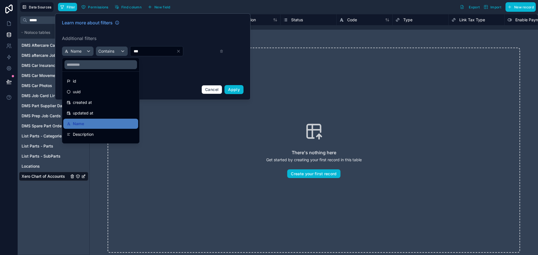
click at [141, 34] on div at bounding box center [153, 56] width 196 height 87
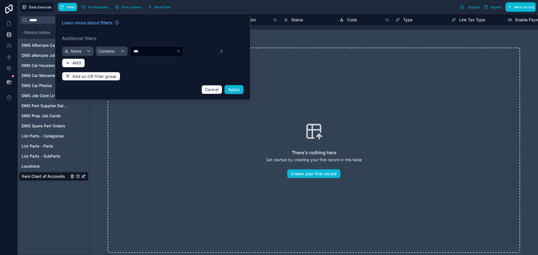
click at [135, 51] on input "***" at bounding box center [153, 51] width 46 height 8
click at [233, 89] on span "Apply" at bounding box center [234, 89] width 12 height 5
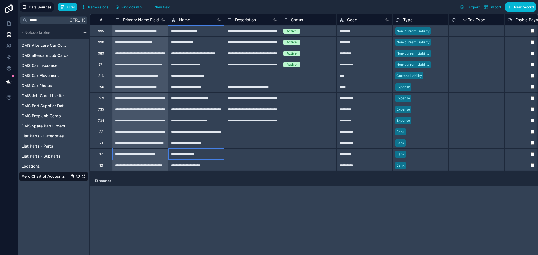
click at [198, 158] on div "**********" at bounding box center [196, 154] width 56 height 11
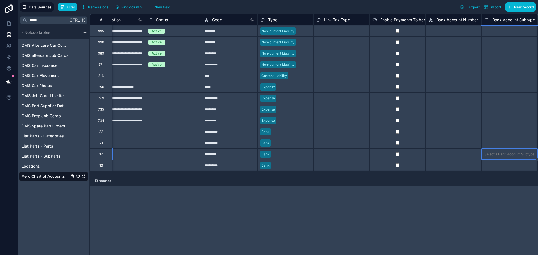
scroll to position [0, 191]
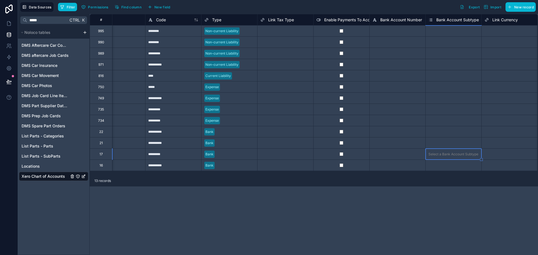
click at [448, 154] on div "Select a Bank Account Subtype" at bounding box center [454, 154] width 50 height 4
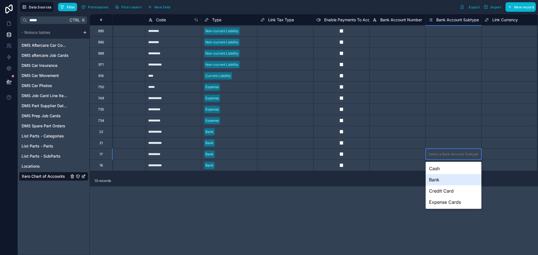
click at [446, 182] on div "Bank" at bounding box center [454, 179] width 56 height 11
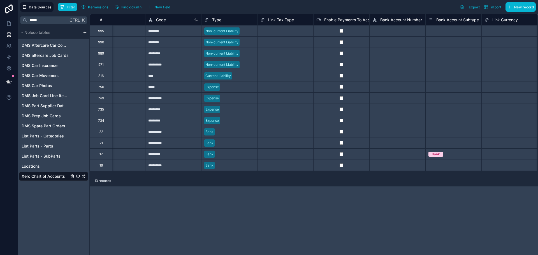
click at [348, 195] on div "**********" at bounding box center [314, 134] width 448 height 241
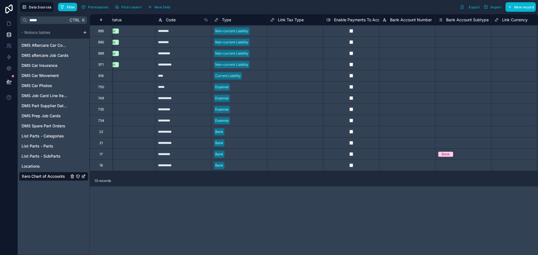
scroll to position [0, 182]
click at [468, 116] on div "Select a Bank Account Subtype" at bounding box center [462, 120] width 56 height 11
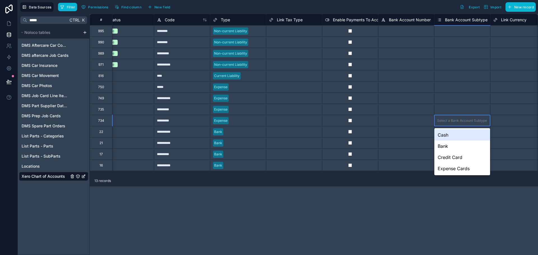
click at [458, 107] on div "Select a Bank Account Subtype" at bounding box center [462, 109] width 50 height 4
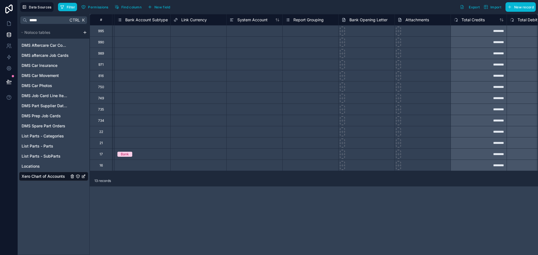
scroll to position [0, 521]
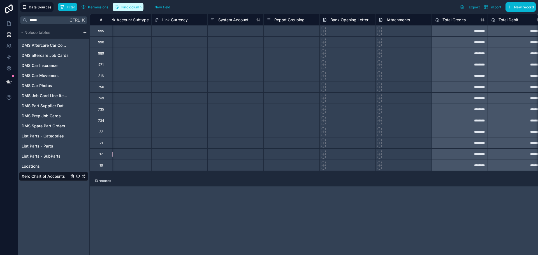
click at [128, 8] on span "Find column" at bounding box center [131, 7] width 20 height 4
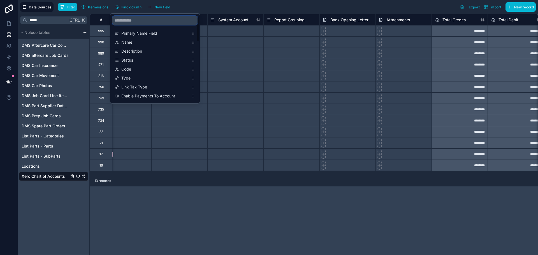
click at [137, 20] on input "scrollable content" at bounding box center [154, 20] width 85 height 9
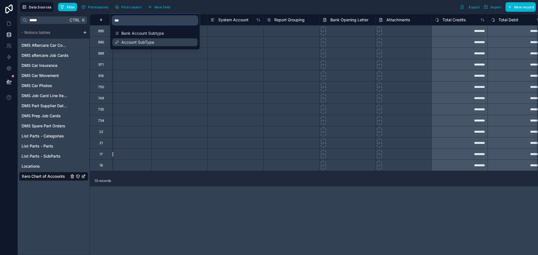
type input "***"
click at [136, 40] on span "Account SubType" at bounding box center [155, 43] width 68 height 6
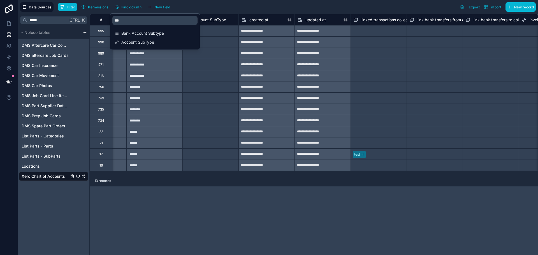
scroll to position [0, 1121]
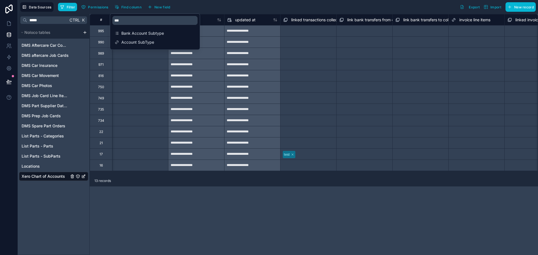
click at [161, 76] on div at bounding box center [162, 76] width 6 height 6
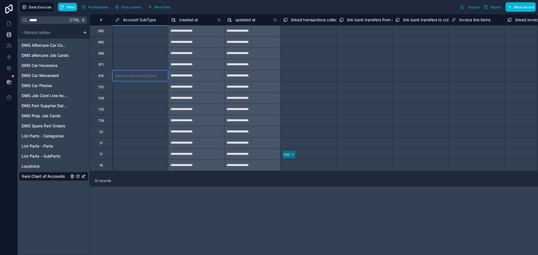
click at [139, 131] on div "Select a Account SubType" at bounding box center [135, 132] width 41 height 4
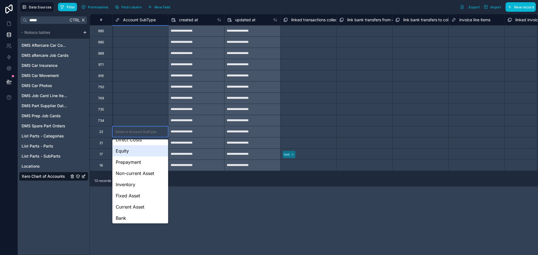
scroll to position [98, 0]
click at [137, 216] on div "Bank" at bounding box center [140, 216] width 56 height 11
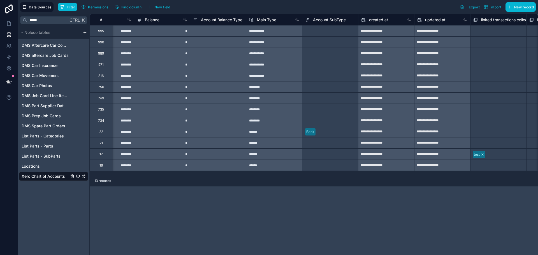
scroll to position [0, 932]
click at [332, 149] on div "Select a Account SubType" at bounding box center [329, 154] width 56 height 11
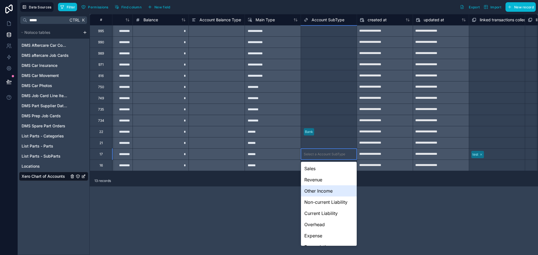
scroll to position [98, 0]
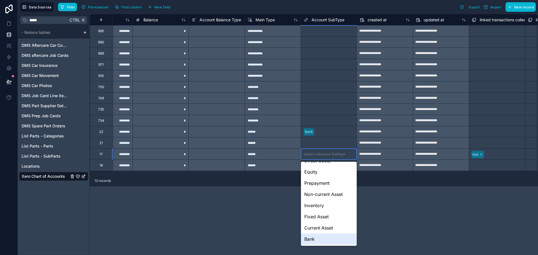
click at [331, 239] on div "Bank" at bounding box center [329, 239] width 56 height 11
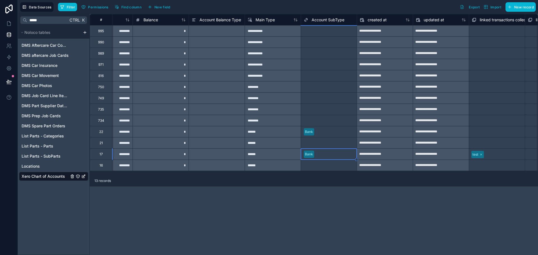
click at [259, 208] on div "**********" at bounding box center [314, 134] width 448 height 241
click at [144, 81] on div "*" at bounding box center [161, 75] width 56 height 11
click at [6, 25] on icon at bounding box center [9, 24] width 6 height 6
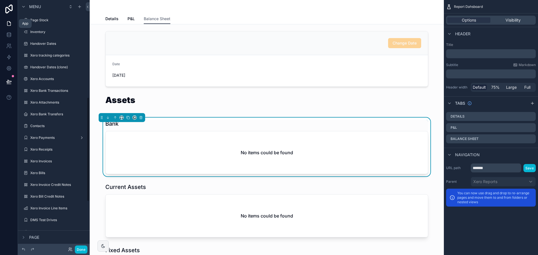
scroll to position [231, 0]
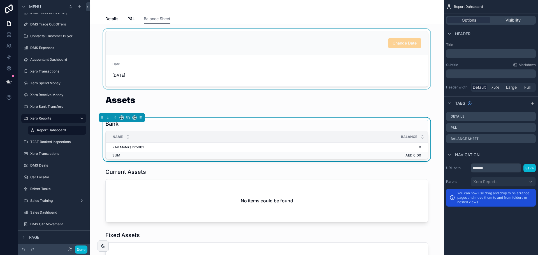
click at [268, 75] on div "scrollable content" at bounding box center [266, 59] width 345 height 60
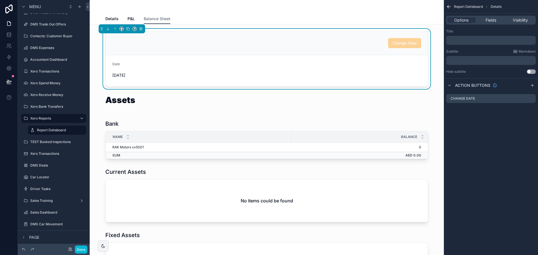
click at [397, 40] on div "Change Date" at bounding box center [404, 43] width 33 height 10
click at [83, 251] on button "Done" at bounding box center [81, 250] width 13 height 8
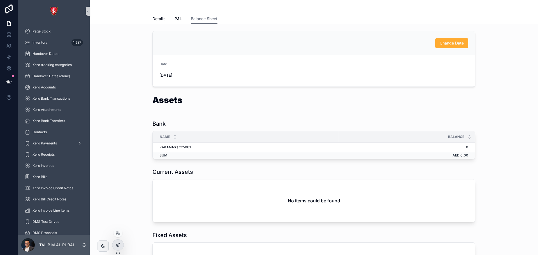
click at [115, 245] on div at bounding box center [117, 245] width 11 height 11
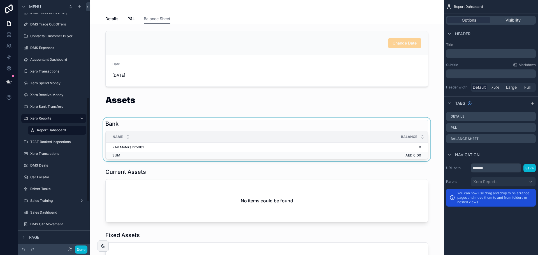
click at [263, 136] on div "Name" at bounding box center [198, 137] width 185 height 11
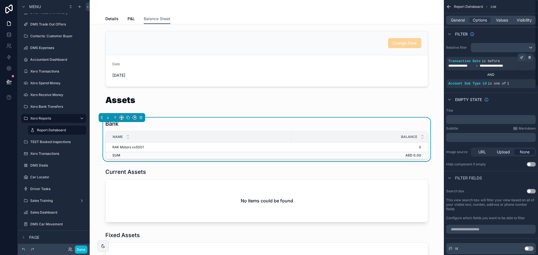
click at [522, 58] on icon "scrollable content" at bounding box center [521, 57] width 3 height 3
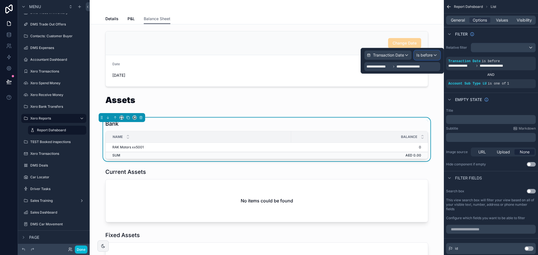
click at [428, 54] on span "Is before" at bounding box center [424, 55] width 16 height 6
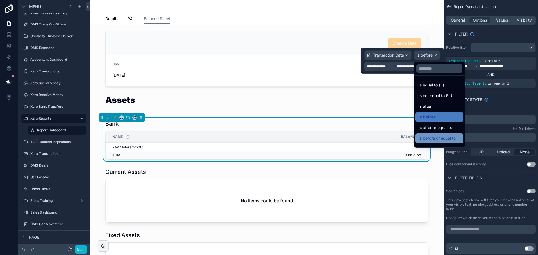
click at [458, 137] on div "Is before or equal to" at bounding box center [439, 138] width 41 height 7
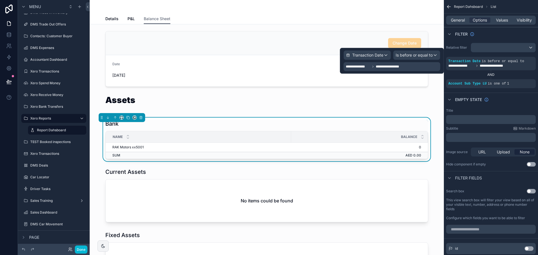
click at [258, 129] on div "Bank Name Balance RAK Motors xx5001 0 SUM AED 0.00" at bounding box center [266, 139] width 323 height 39
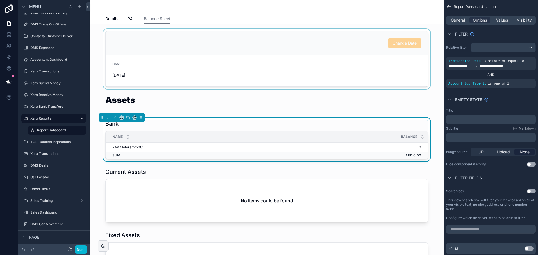
click at [256, 68] on div "scrollable content" at bounding box center [266, 59] width 345 height 60
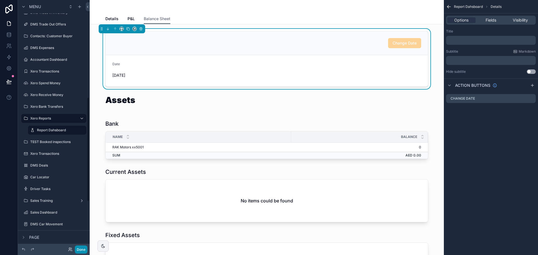
click at [79, 249] on button "Done" at bounding box center [81, 250] width 13 height 8
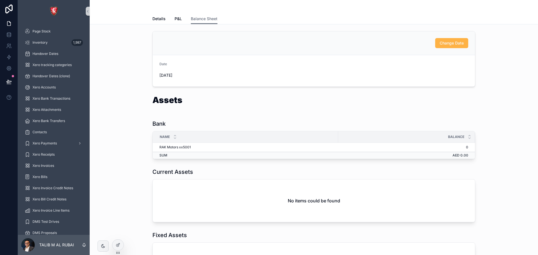
click at [445, 45] on span "Change Date" at bounding box center [452, 43] width 24 height 6
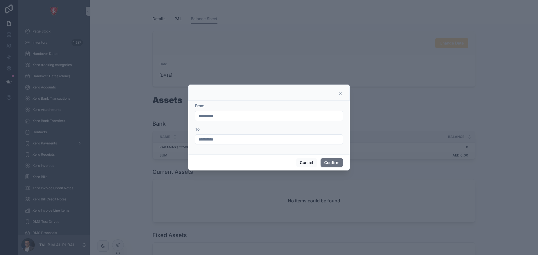
click at [244, 142] on input "**********" at bounding box center [268, 140] width 147 height 8
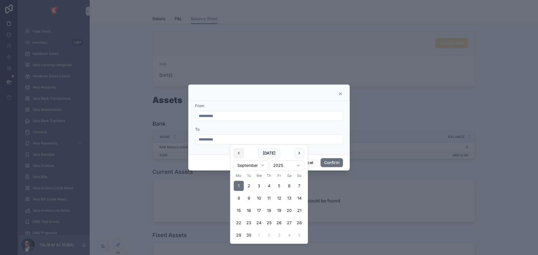
click at [243, 152] on button at bounding box center [239, 153] width 10 height 10
click at [299, 235] on button "31" at bounding box center [299, 235] width 10 height 10
type input "**********"
click at [332, 153] on div "**********" at bounding box center [268, 128] width 161 height 54
click at [333, 165] on button "Confirm" at bounding box center [332, 162] width 22 height 9
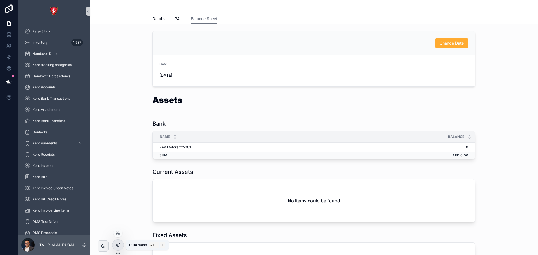
click at [118, 244] on icon at bounding box center [118, 245] width 4 height 4
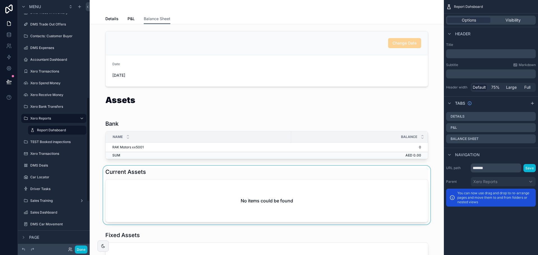
scroll to position [56, 0]
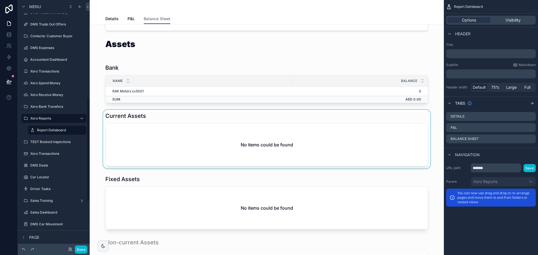
click at [312, 144] on div "scrollable content" at bounding box center [266, 139] width 345 height 59
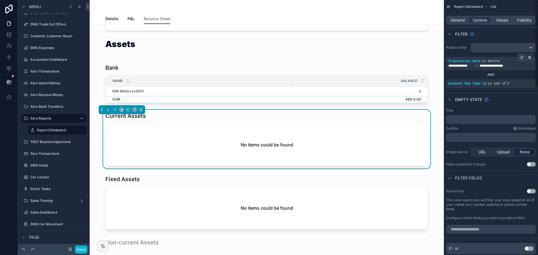
click at [522, 57] on icon "scrollable content" at bounding box center [521, 57] width 3 height 3
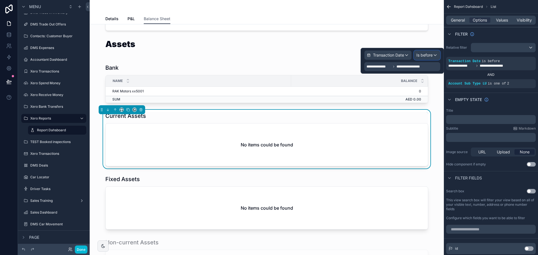
click at [436, 57] on div "Is before" at bounding box center [427, 55] width 26 height 9
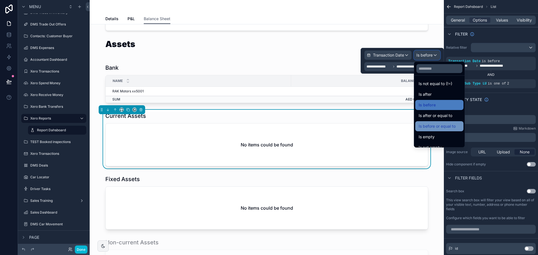
scroll to position [18, 0]
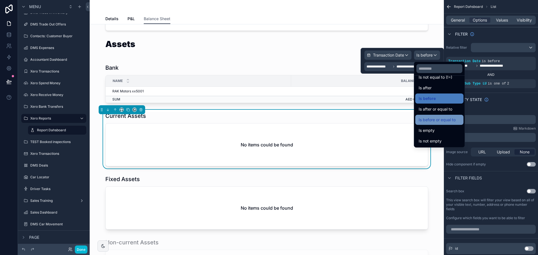
click at [446, 119] on span "Is before or equal to" at bounding box center [437, 120] width 37 height 7
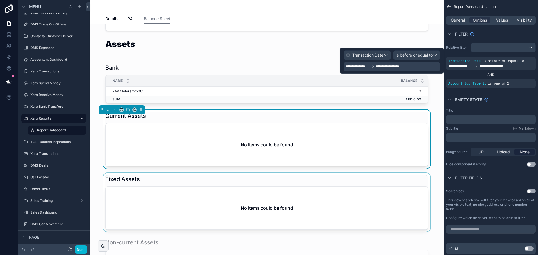
click at [299, 183] on div "scrollable content" at bounding box center [266, 202] width 345 height 59
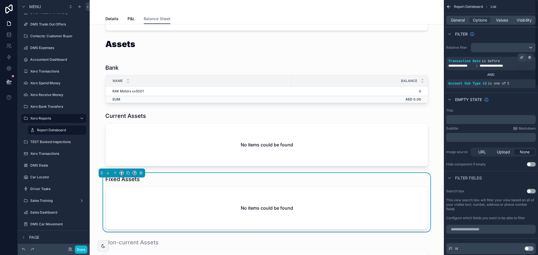
click at [520, 56] on div "scrollable content" at bounding box center [522, 58] width 8 height 8
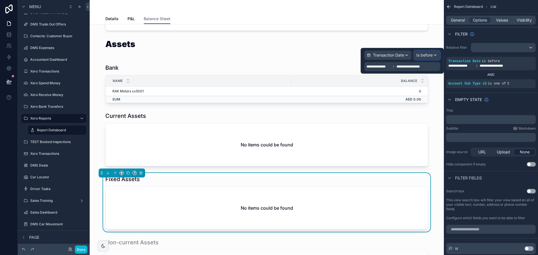
click at [427, 56] on span "Is before" at bounding box center [424, 55] width 16 height 6
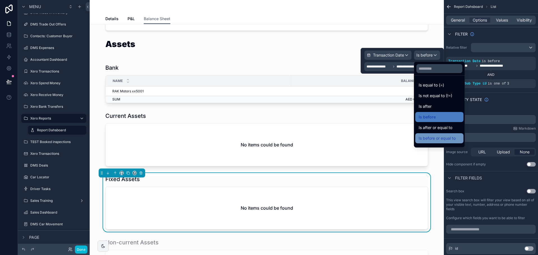
click at [444, 138] on span "Is before or equal to" at bounding box center [437, 138] width 37 height 7
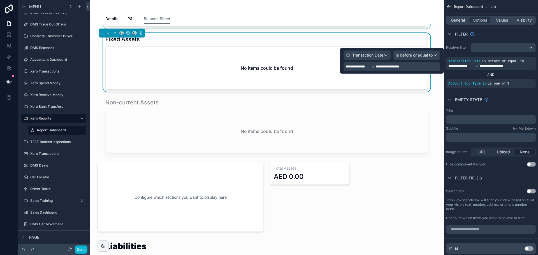
scroll to position [280, 0]
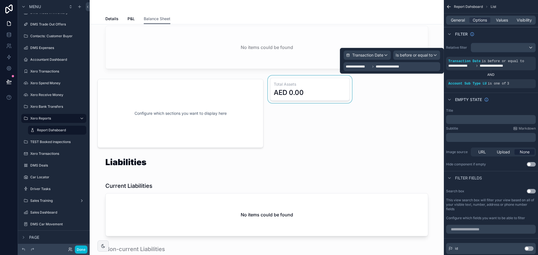
click at [302, 101] on div "scrollable content" at bounding box center [310, 114] width 86 height 76
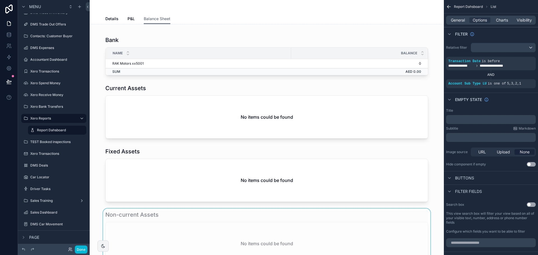
scroll to position [168, 0]
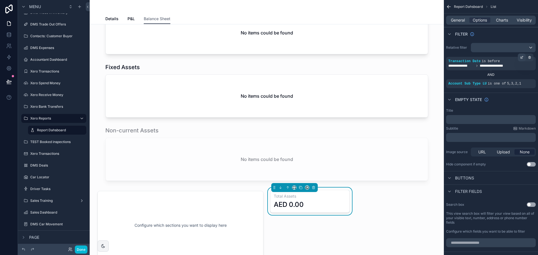
click at [523, 57] on icon "scrollable content" at bounding box center [521, 57] width 3 height 3
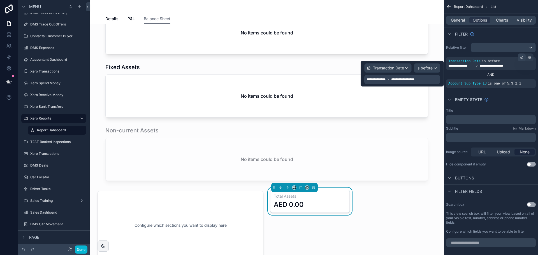
click at [523, 57] on icon "scrollable content" at bounding box center [521, 57] width 3 height 3
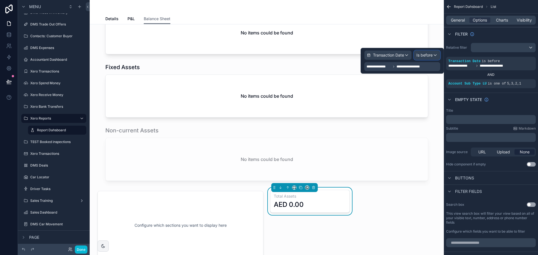
click at [427, 54] on span "Is before" at bounding box center [424, 55] width 16 height 6
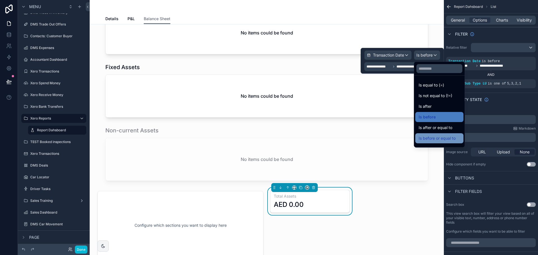
click at [457, 139] on div "Is before or equal to" at bounding box center [439, 138] width 41 height 7
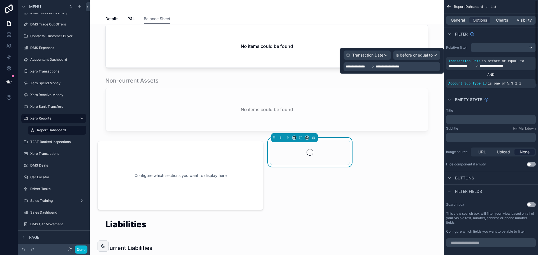
scroll to position [252, 0]
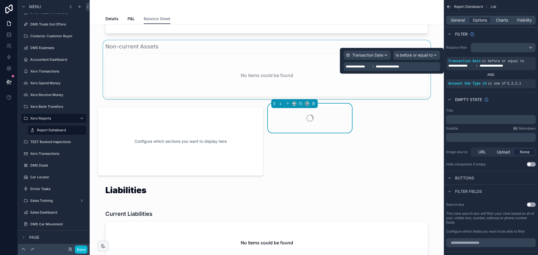
click at [291, 81] on div "scrollable content" at bounding box center [266, 69] width 345 height 59
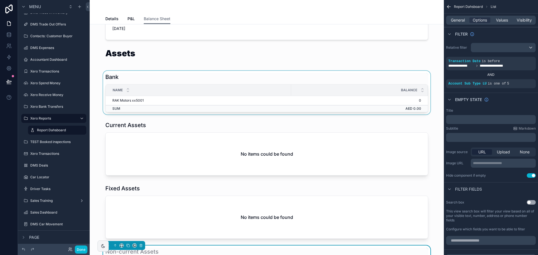
scroll to position [84, 0]
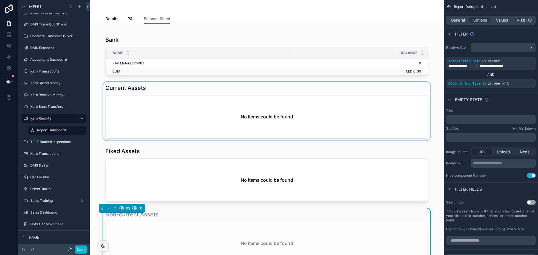
click at [288, 98] on div "scrollable content" at bounding box center [266, 111] width 345 height 59
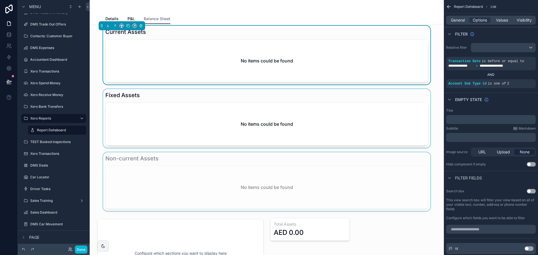
click at [301, 122] on div "scrollable content" at bounding box center [266, 118] width 345 height 59
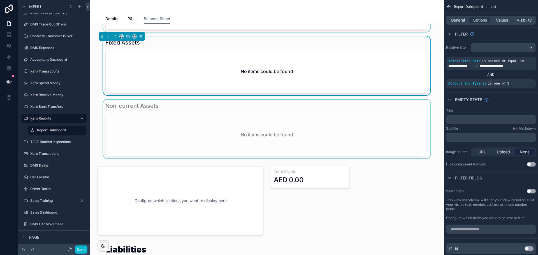
scroll to position [196, 0]
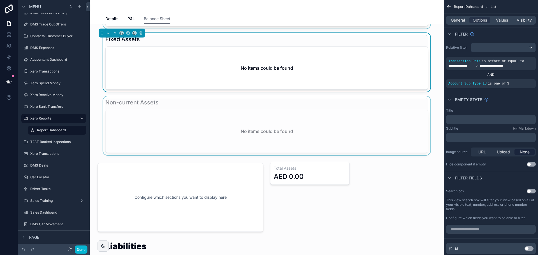
click at [301, 122] on div "scrollable content" at bounding box center [266, 125] width 345 height 59
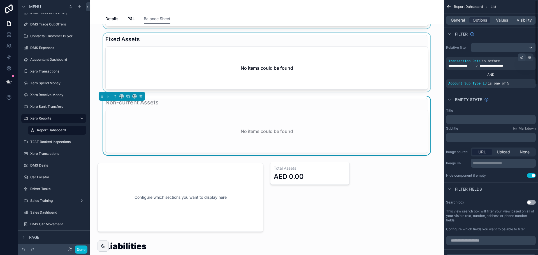
click at [522, 58] on icon "scrollable content" at bounding box center [521, 57] width 3 height 3
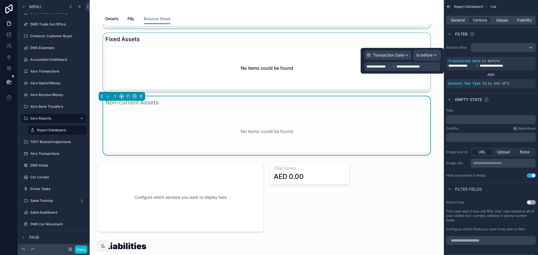
click at [433, 54] on div "Is before" at bounding box center [427, 55] width 26 height 9
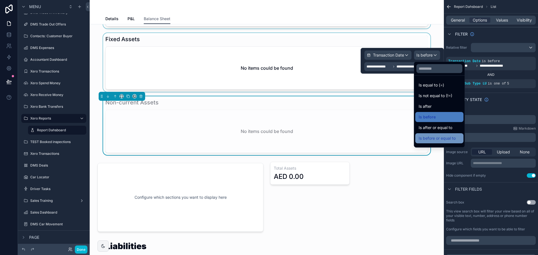
click at [441, 140] on span "Is before or equal to" at bounding box center [437, 138] width 37 height 7
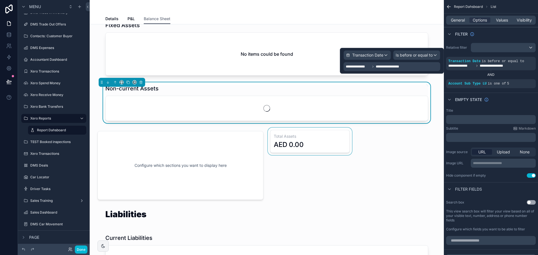
scroll to position [224, 0]
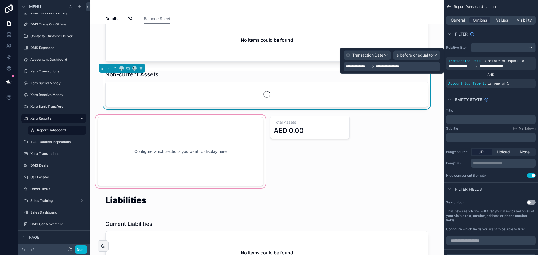
click at [199, 140] on div "scrollable content" at bounding box center [180, 152] width 173 height 76
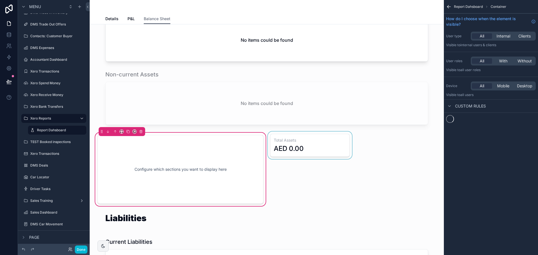
click at [289, 134] on div "scrollable content" at bounding box center [310, 170] width 86 height 76
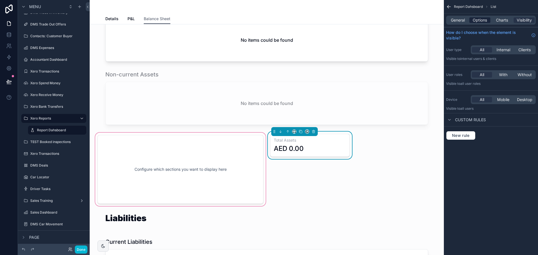
click at [477, 20] on span "Options" at bounding box center [480, 20] width 14 height 6
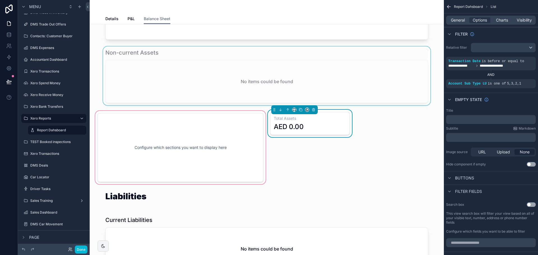
scroll to position [308, 0]
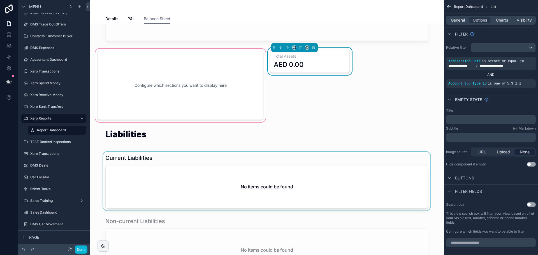
click at [189, 173] on div "scrollable content" at bounding box center [266, 181] width 345 height 59
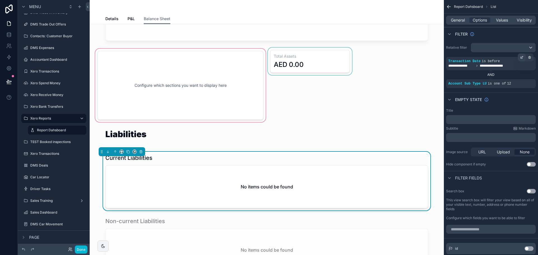
click at [520, 58] on icon "scrollable content" at bounding box center [521, 57] width 3 height 3
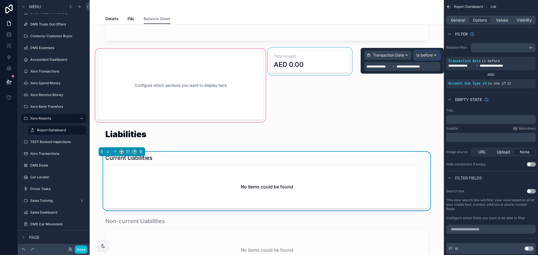
click at [432, 54] on span "Is before" at bounding box center [424, 55] width 16 height 6
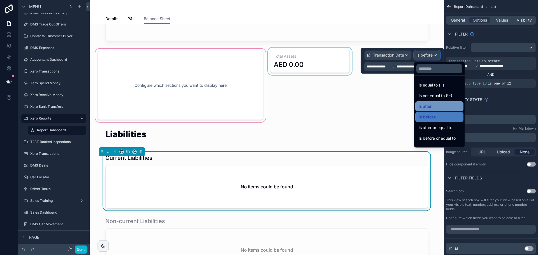
scroll to position [18, 0]
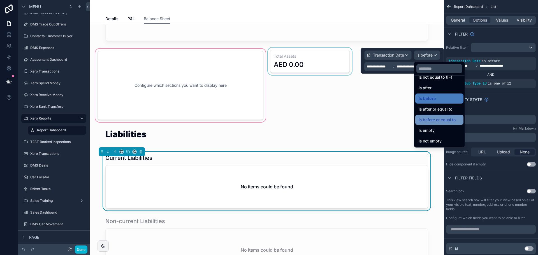
click at [446, 122] on span "Is before or equal to" at bounding box center [437, 120] width 37 height 7
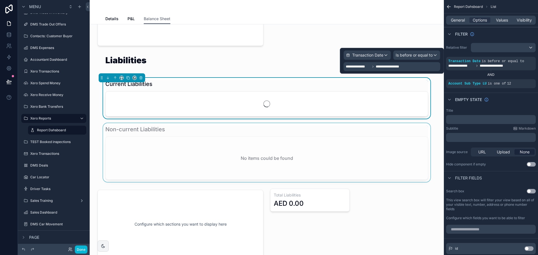
scroll to position [392, 0]
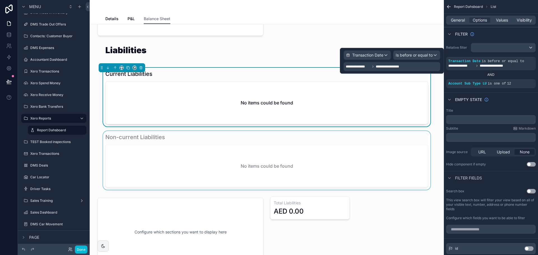
click at [281, 144] on div "scrollable content" at bounding box center [266, 160] width 345 height 59
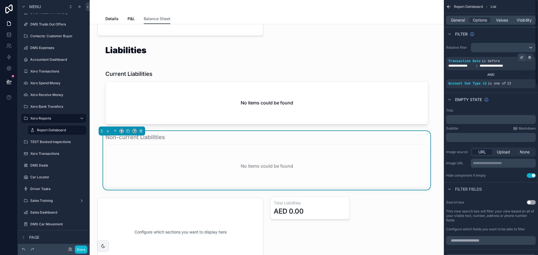
click at [521, 57] on icon "scrollable content" at bounding box center [521, 57] width 3 height 3
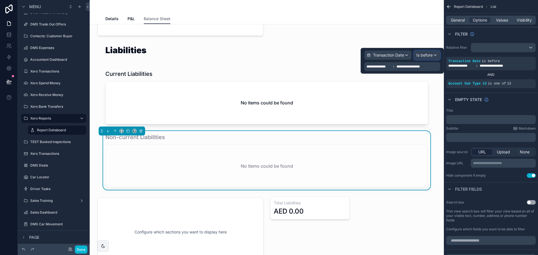
click at [429, 55] on span "Is before" at bounding box center [424, 55] width 16 height 6
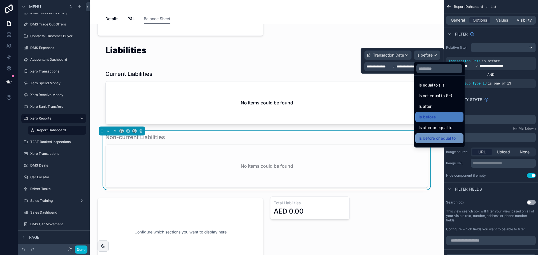
click at [438, 139] on span "Is before or equal to" at bounding box center [437, 138] width 37 height 7
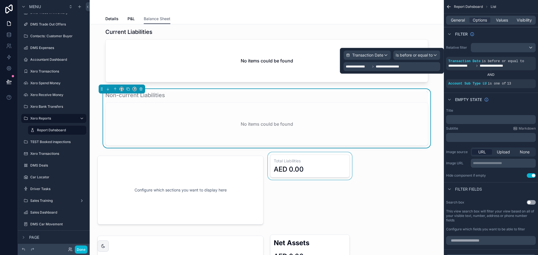
scroll to position [448, 0]
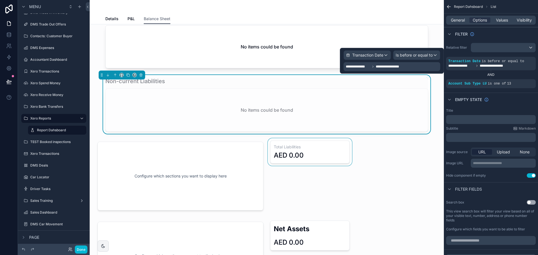
click at [289, 152] on div "scrollable content" at bounding box center [310, 176] width 86 height 76
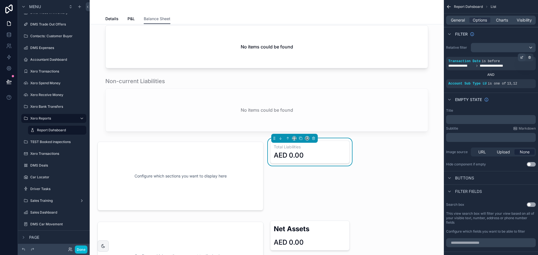
click at [524, 56] on div "scrollable content" at bounding box center [522, 58] width 8 height 8
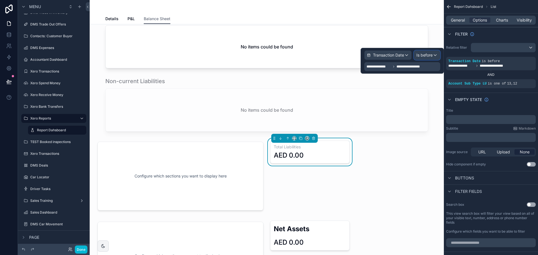
click at [435, 56] on div "Is before" at bounding box center [427, 55] width 26 height 9
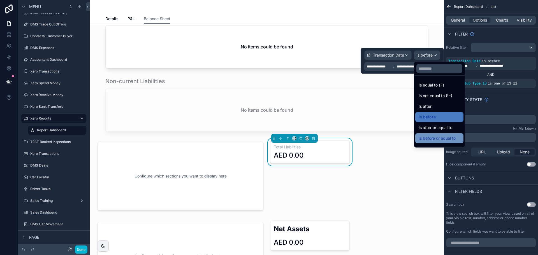
click at [427, 139] on span "Is before or equal to" at bounding box center [437, 138] width 37 height 7
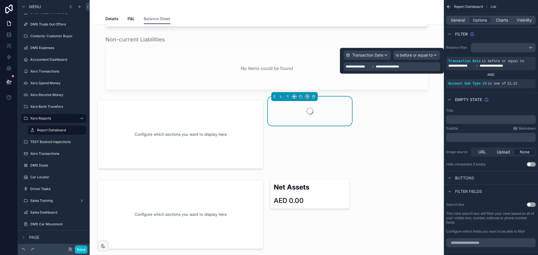
scroll to position [504, 0]
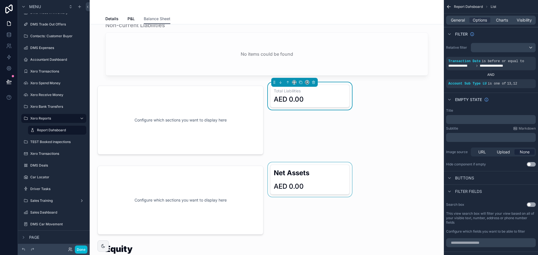
click at [289, 172] on div "scrollable content" at bounding box center [310, 201] width 86 height 76
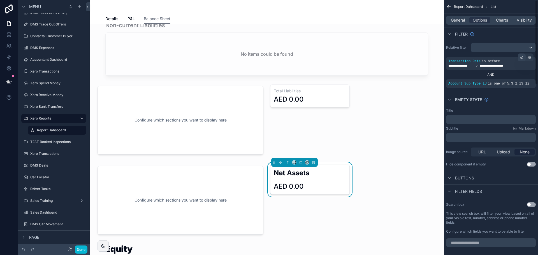
click at [523, 57] on icon "scrollable content" at bounding box center [522, 57] width 1 height 1
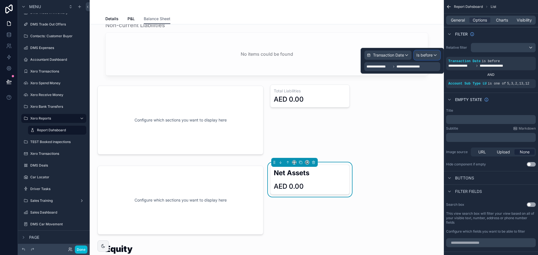
click at [434, 56] on div "Is before" at bounding box center [427, 55] width 26 height 9
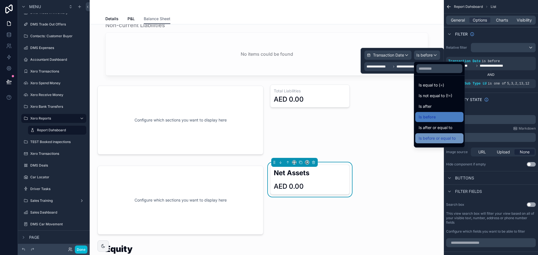
click at [441, 139] on span "Is before or equal to" at bounding box center [437, 138] width 37 height 7
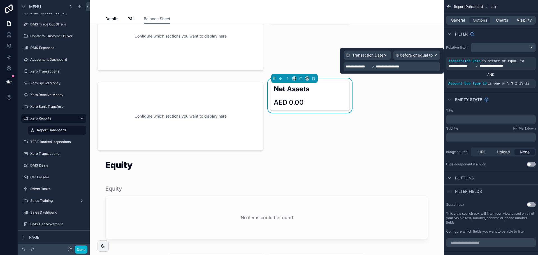
scroll to position [645, 0]
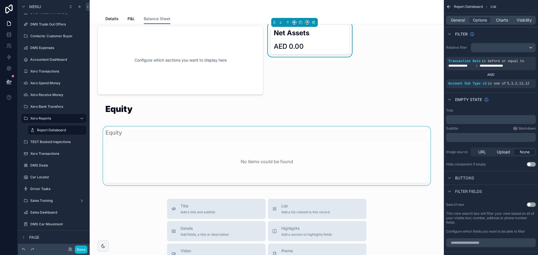
click at [245, 160] on div "scrollable content" at bounding box center [266, 156] width 345 height 59
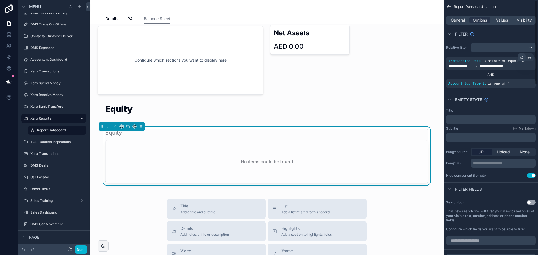
click at [522, 57] on icon "scrollable content" at bounding box center [523, 57] width 2 height 2
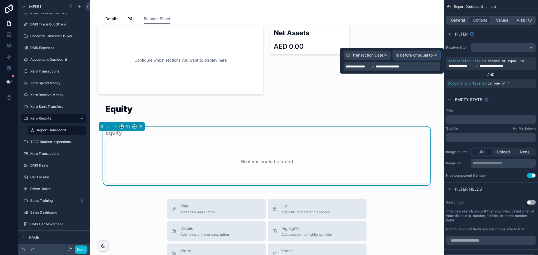
click at [415, 52] on div "Is before or equal to" at bounding box center [416, 55] width 47 height 9
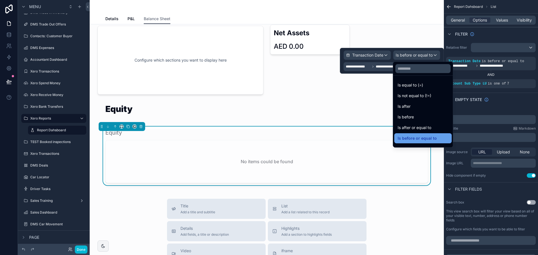
click at [413, 139] on span "Is before or equal to" at bounding box center [417, 138] width 39 height 7
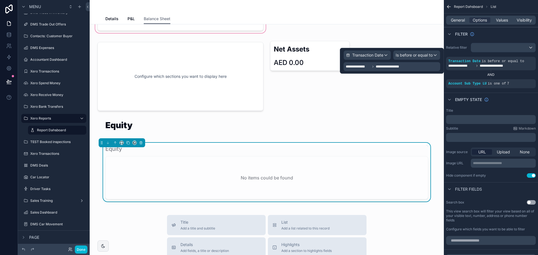
scroll to position [561, 0]
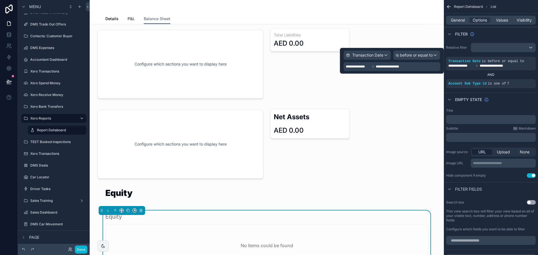
click at [129, 18] on span "P&L" at bounding box center [131, 19] width 7 height 6
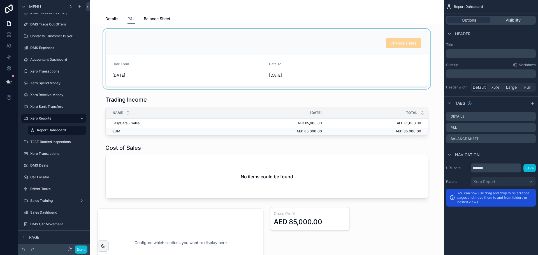
click at [282, 67] on div "scrollable content" at bounding box center [266, 59] width 345 height 60
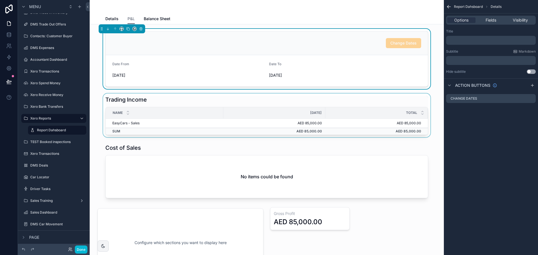
click at [288, 115] on div "August, 2025" at bounding box center [274, 112] width 101 height 9
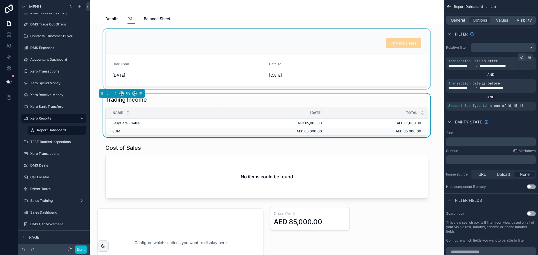
click at [523, 56] on icon "scrollable content" at bounding box center [521, 57] width 3 height 3
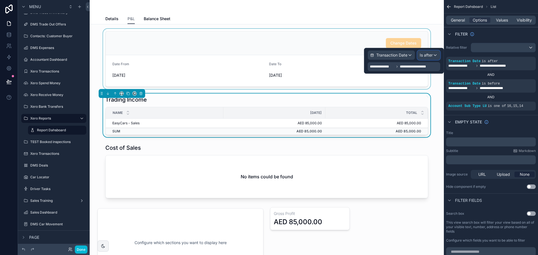
click at [427, 53] on span "Is after" at bounding box center [426, 55] width 13 height 6
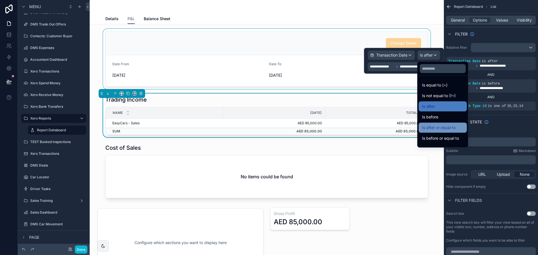
click at [452, 131] on span "Is after or equal to" at bounding box center [439, 127] width 34 height 7
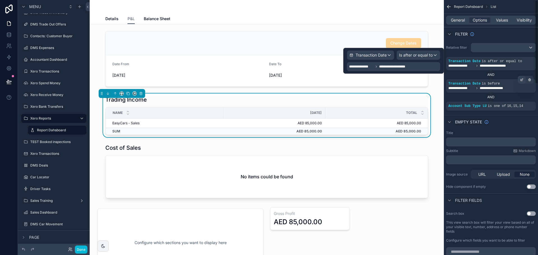
click at [520, 78] on icon "scrollable content" at bounding box center [521, 79] width 3 height 3
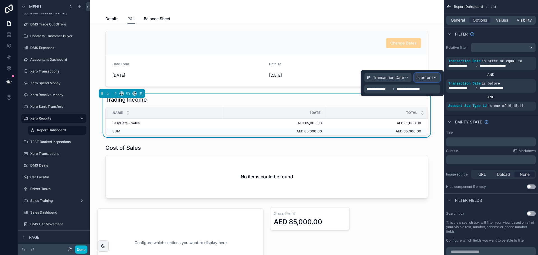
click at [437, 78] on div "Is before" at bounding box center [427, 77] width 26 height 9
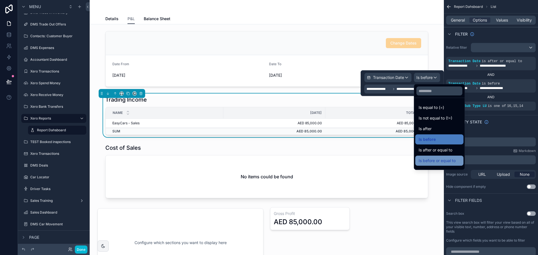
click at [441, 163] on span "Is before or equal to" at bounding box center [437, 161] width 37 height 7
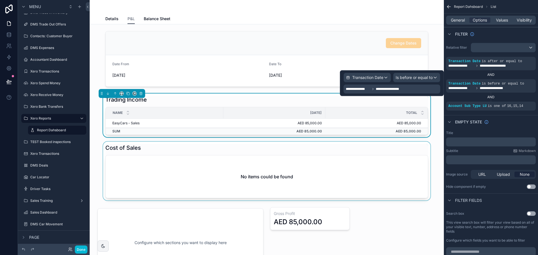
click at [301, 158] on div "scrollable content" at bounding box center [266, 171] width 345 height 59
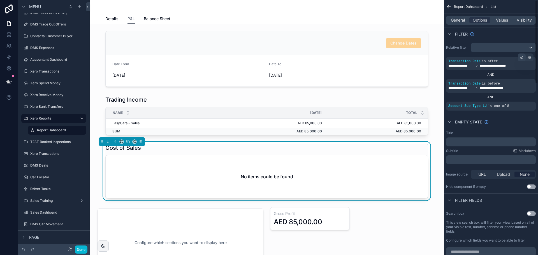
click at [522, 55] on div "scrollable content" at bounding box center [522, 58] width 8 height 8
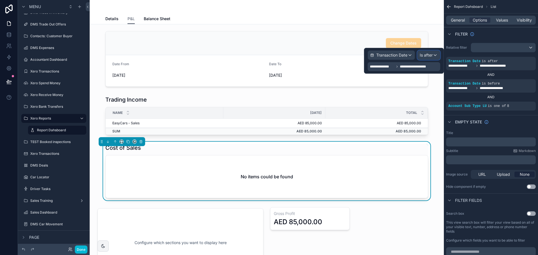
click at [435, 54] on div "Is after" at bounding box center [429, 55] width 22 height 9
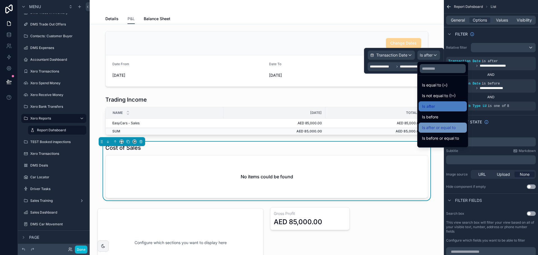
click at [457, 129] on div "Is after or equal to" at bounding box center [442, 127] width 41 height 7
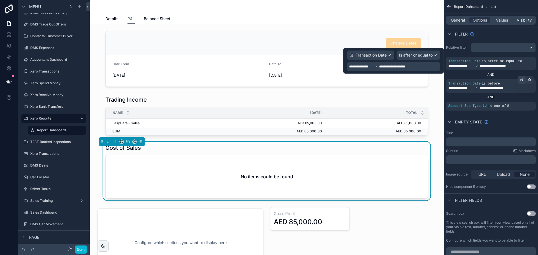
click at [524, 80] on div "scrollable content" at bounding box center [522, 80] width 8 height 8
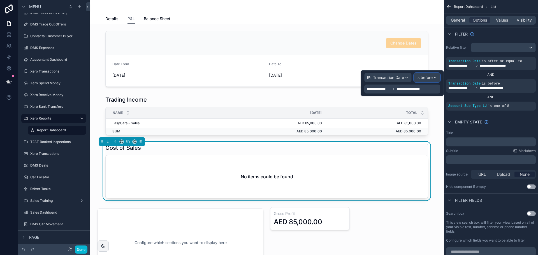
click at [427, 78] on span "Is before" at bounding box center [424, 78] width 16 height 6
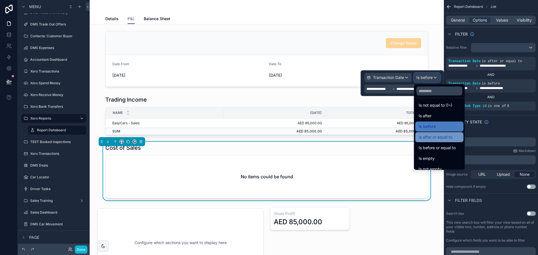
scroll to position [18, 0]
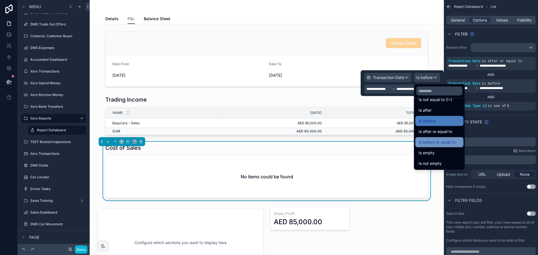
click at [434, 140] on span "Is before or equal to" at bounding box center [437, 142] width 37 height 7
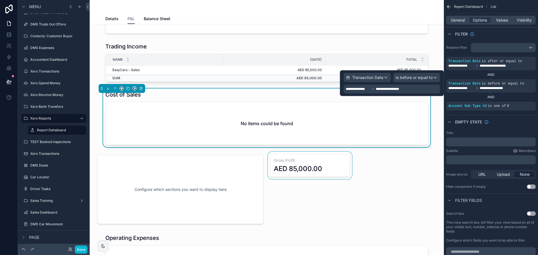
scroll to position [56, 0]
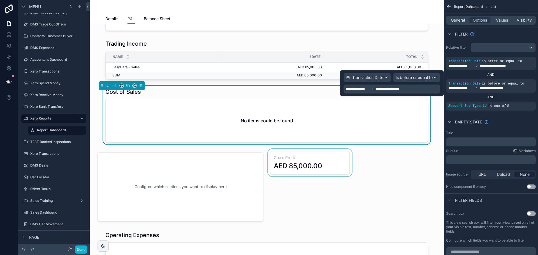
click at [316, 166] on div "scrollable content" at bounding box center [310, 187] width 86 height 76
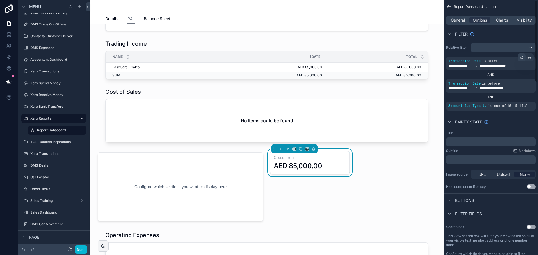
click at [519, 57] on div "scrollable content" at bounding box center [522, 58] width 8 height 8
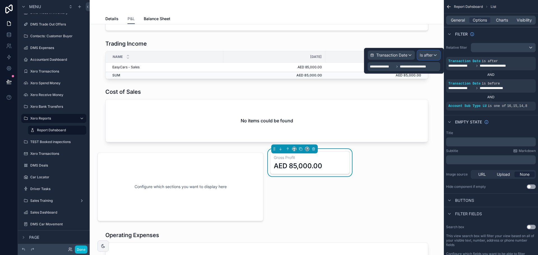
click at [429, 54] on span "Is after" at bounding box center [426, 55] width 13 height 6
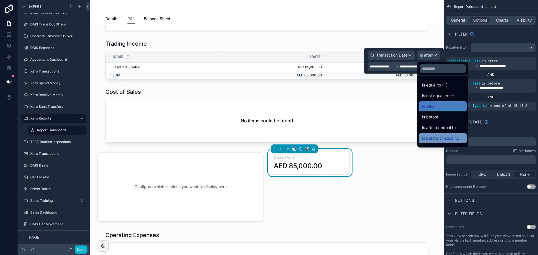
click at [442, 136] on span "Is before or equal to" at bounding box center [440, 138] width 37 height 7
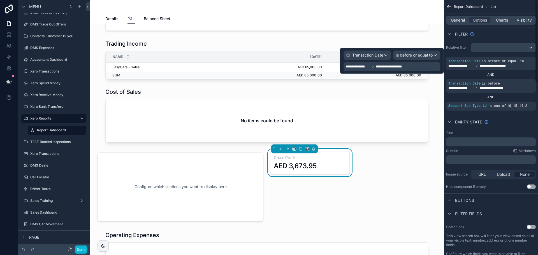
click at [522, 79] on div "AND" at bounding box center [491, 74] width 90 height 9
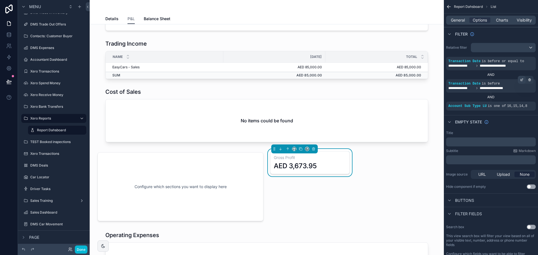
click at [522, 82] on div "scrollable content" at bounding box center [522, 80] width 8 height 8
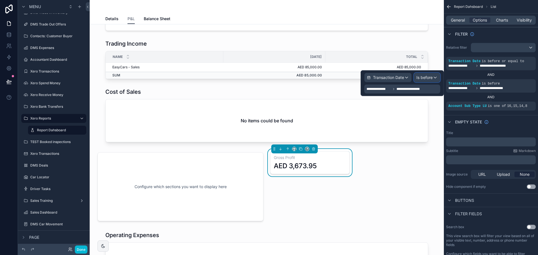
click at [421, 77] on span "Is before" at bounding box center [424, 78] width 16 height 6
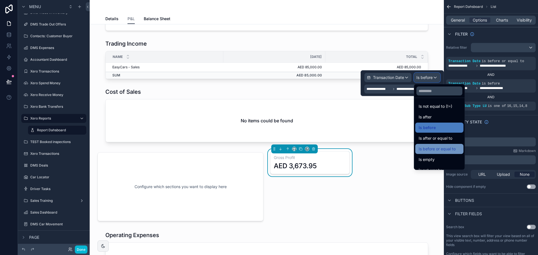
scroll to position [18, 0]
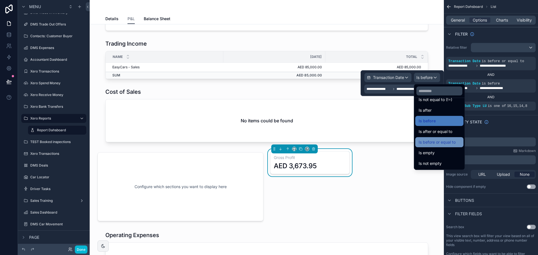
click at [443, 141] on span "Is before or equal to" at bounding box center [437, 142] width 37 height 7
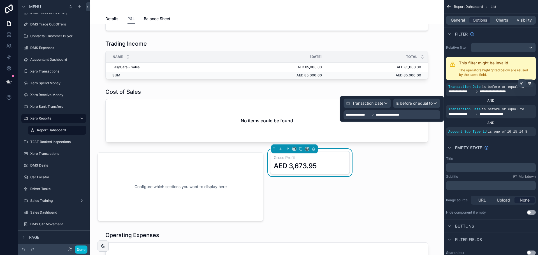
click at [521, 84] on icon "scrollable content" at bounding box center [521, 83] width 3 height 3
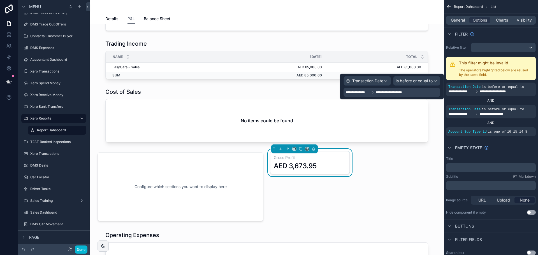
click at [406, 92] on span "**********" at bounding box center [392, 92] width 33 height 4
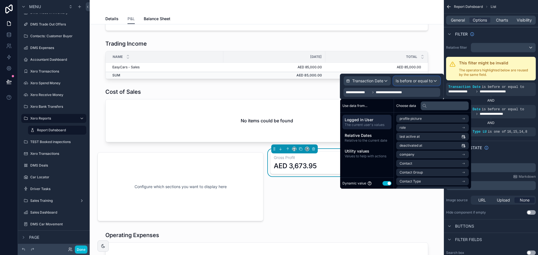
click at [432, 83] on span "Is before or equal to" at bounding box center [414, 81] width 37 height 6
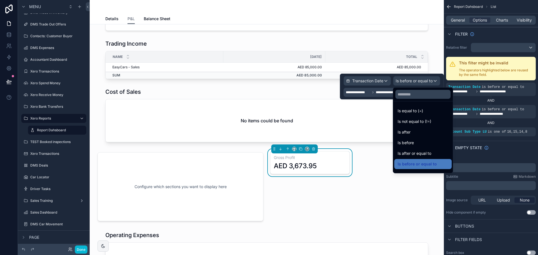
click at [425, 154] on span "Is after or equal to" at bounding box center [415, 153] width 34 height 7
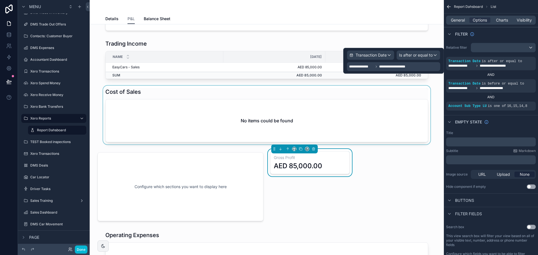
click at [333, 103] on div "scrollable content" at bounding box center [266, 115] width 345 height 59
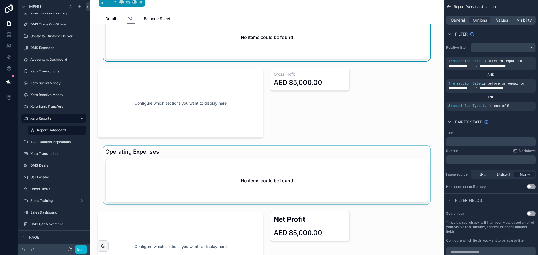
scroll to position [168, 0]
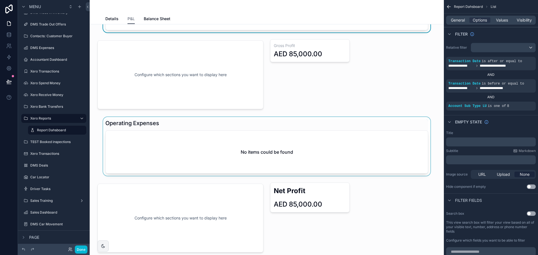
click at [271, 140] on div "scrollable content" at bounding box center [266, 146] width 345 height 59
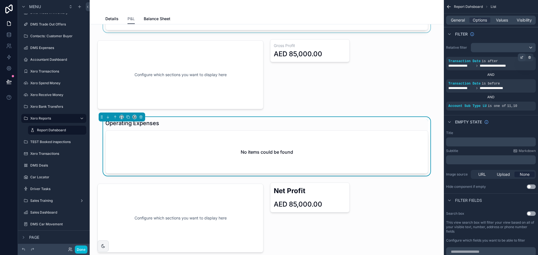
click at [521, 56] on icon "scrollable content" at bounding box center [521, 57] width 3 height 3
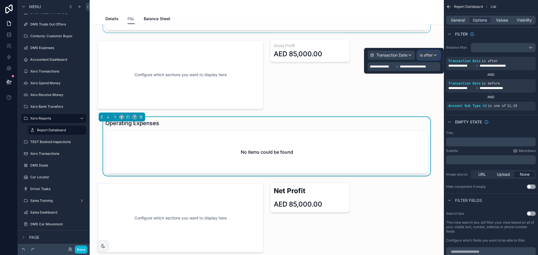
click at [429, 53] on span "Is after" at bounding box center [426, 55] width 13 height 6
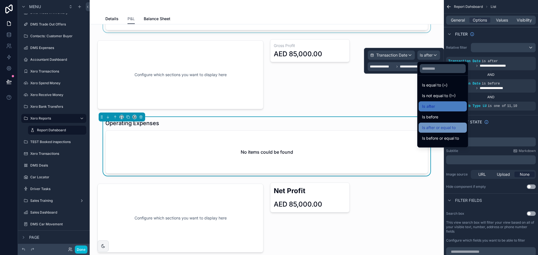
click at [439, 130] on span "Is after or equal to" at bounding box center [439, 127] width 34 height 7
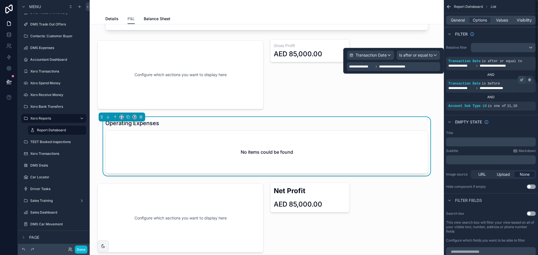
click at [522, 78] on icon "scrollable content" at bounding box center [521, 79] width 3 height 3
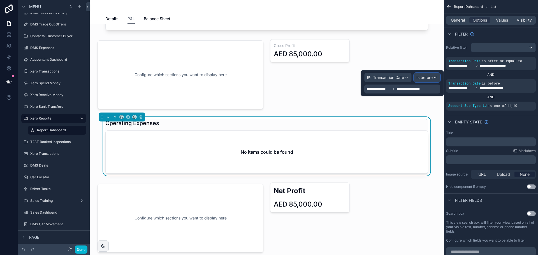
click at [421, 75] on span "Is before" at bounding box center [424, 78] width 16 height 6
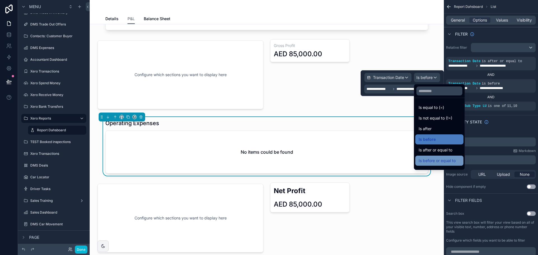
click at [427, 162] on span "Is before or equal to" at bounding box center [437, 161] width 37 height 7
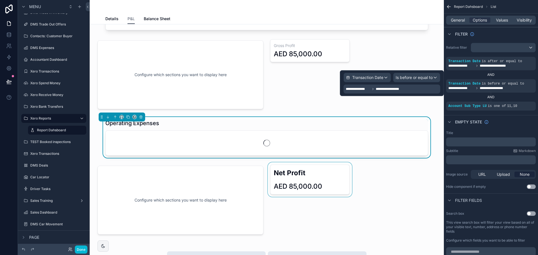
scroll to position [196, 0]
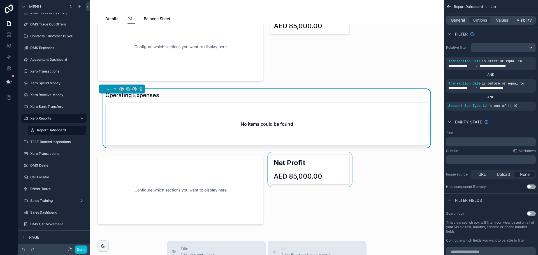
click at [311, 164] on div "scrollable content" at bounding box center [310, 190] width 86 height 76
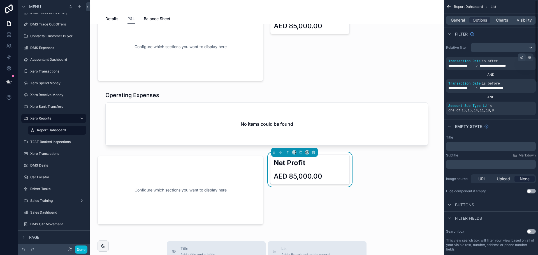
click at [521, 57] on icon "scrollable content" at bounding box center [522, 58] width 2 height 2
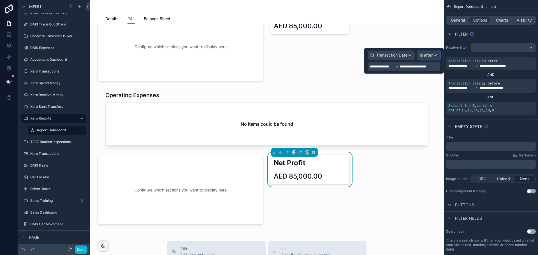
click at [436, 52] on div "Is after" at bounding box center [429, 55] width 22 height 9
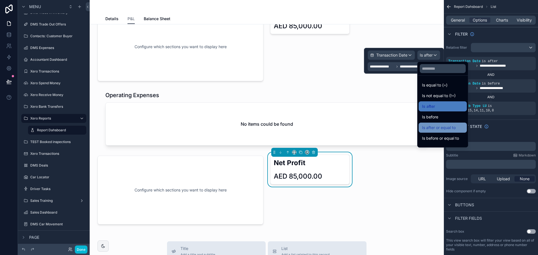
click at [440, 130] on span "Is after or equal to" at bounding box center [439, 127] width 34 height 7
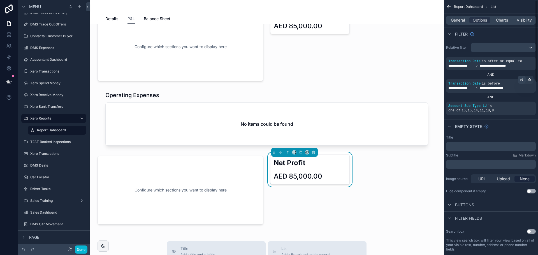
click at [520, 79] on icon "scrollable content" at bounding box center [521, 79] width 3 height 3
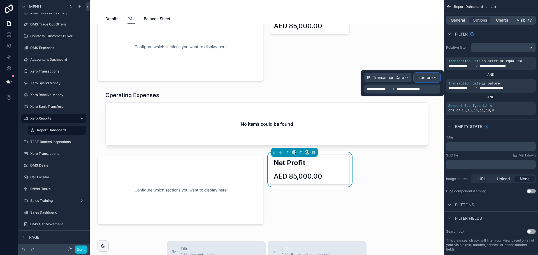
click at [430, 76] on span "Is before" at bounding box center [424, 78] width 16 height 6
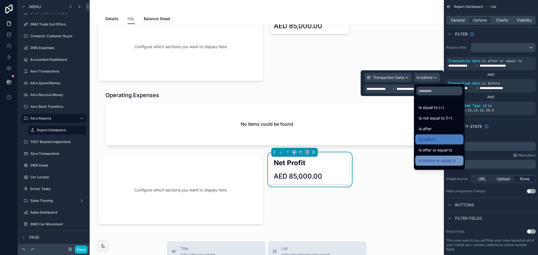
click at [430, 161] on span "Is before or equal to" at bounding box center [437, 161] width 37 height 7
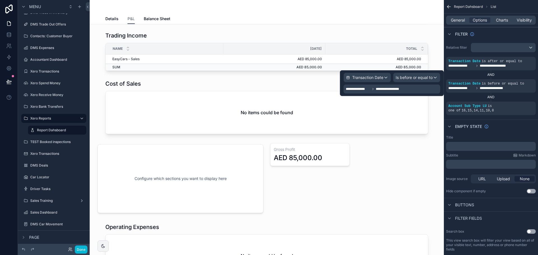
scroll to position [0, 0]
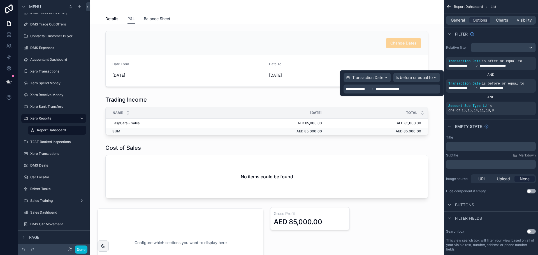
click at [161, 22] on link "Balance Sheet" at bounding box center [157, 19] width 27 height 11
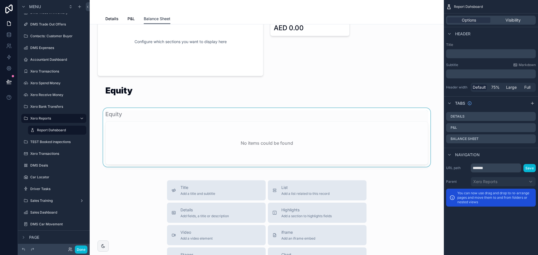
scroll to position [673, 0]
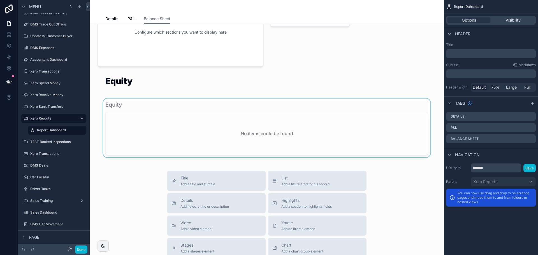
click at [256, 142] on div "scrollable content" at bounding box center [266, 128] width 345 height 59
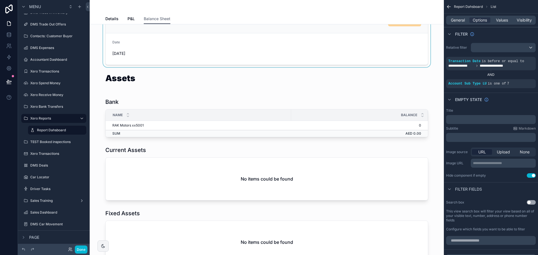
scroll to position [0, 0]
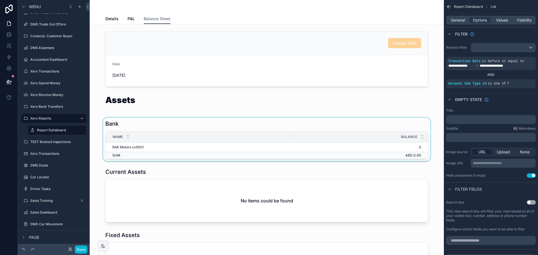
click at [214, 131] on div "scrollable content" at bounding box center [266, 140] width 345 height 44
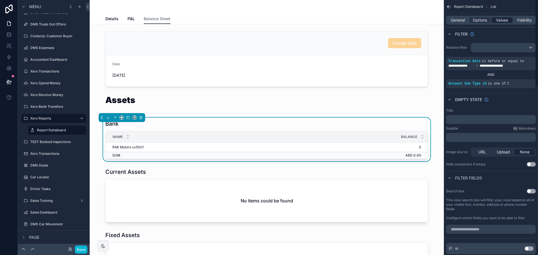
click at [504, 22] on span "Values" at bounding box center [502, 20] width 12 height 6
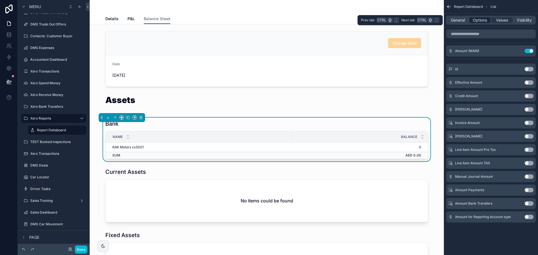
click at [488, 19] on div "Options" at bounding box center [479, 20] width 21 height 6
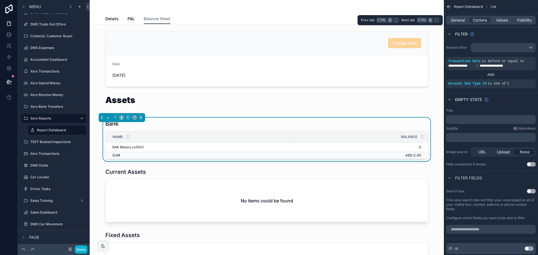
click at [501, 17] on div "General Options Values Visibility" at bounding box center [491, 20] width 90 height 9
click at [501, 20] on span "Values" at bounding box center [502, 20] width 12 height 6
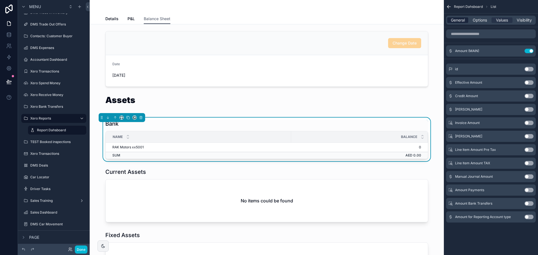
click at [463, 19] on span "General" at bounding box center [458, 20] width 14 height 6
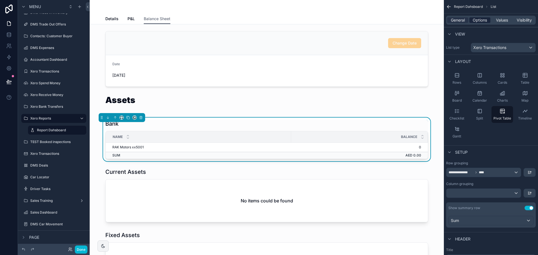
click at [482, 20] on span "Options" at bounding box center [480, 20] width 14 height 6
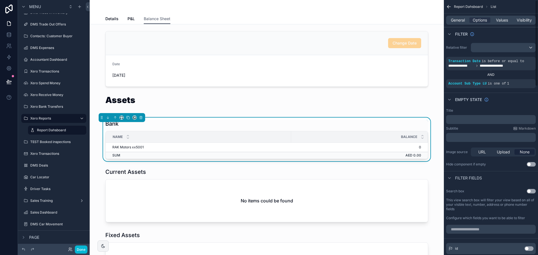
click at [504, 16] on div "General Options Values Visibility" at bounding box center [491, 20] width 90 height 9
click at [504, 20] on span "Values" at bounding box center [502, 20] width 12 height 6
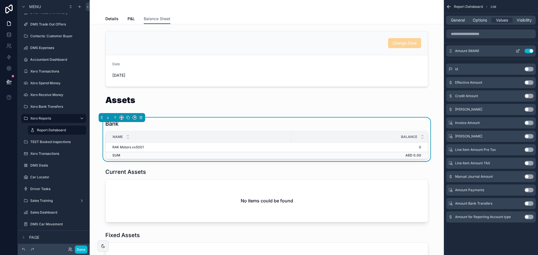
click at [518, 50] on icon "scrollable content" at bounding box center [518, 51] width 4 height 4
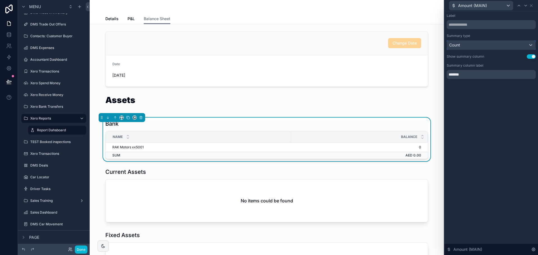
click at [491, 43] on div "Count" at bounding box center [491, 45] width 89 height 9
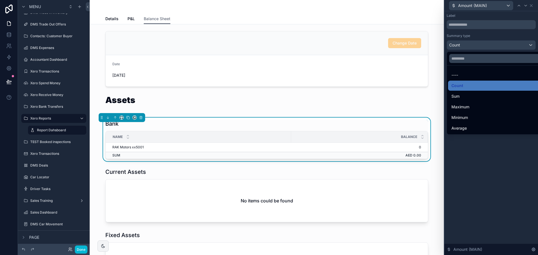
click at [491, 43] on div at bounding box center [491, 127] width 94 height 255
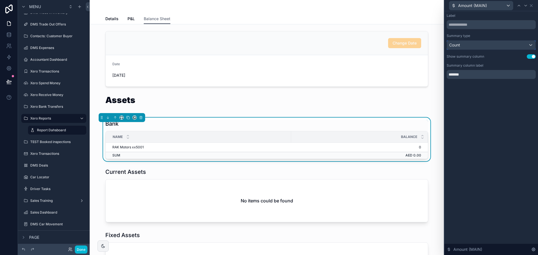
click at [491, 43] on div "Count" at bounding box center [491, 45] width 89 height 9
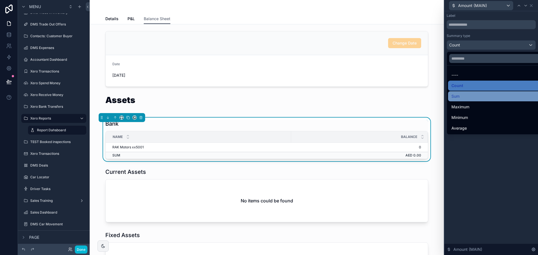
click at [480, 97] on div "Sum" at bounding box center [497, 96] width 92 height 7
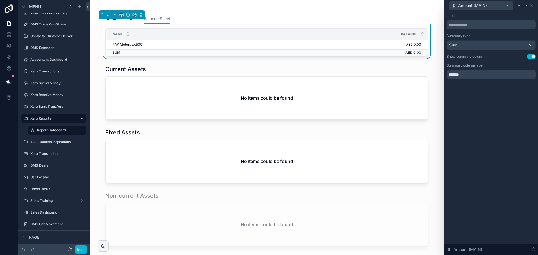
scroll to position [112, 0]
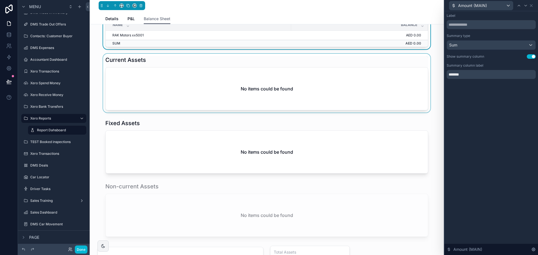
click at [316, 77] on div "scrollable content" at bounding box center [266, 83] width 345 height 59
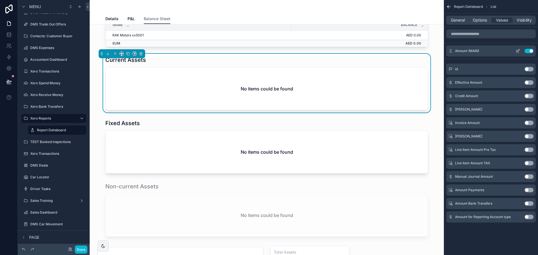
click at [518, 49] on icon "scrollable content" at bounding box center [518, 51] width 4 height 4
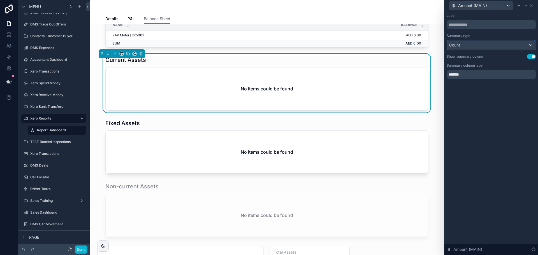
click at [512, 42] on div "Count" at bounding box center [491, 45] width 89 height 9
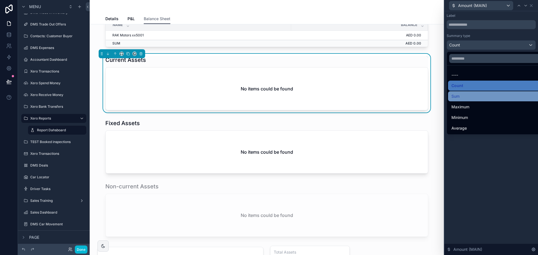
click at [471, 95] on div "Sum" at bounding box center [497, 96] width 92 height 7
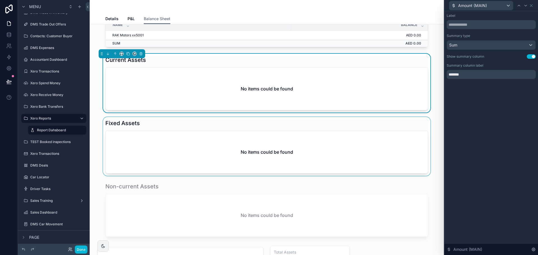
click at [381, 137] on div "scrollable content" at bounding box center [266, 146] width 345 height 59
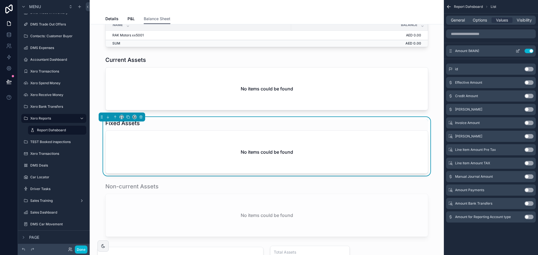
click at [518, 51] on icon "scrollable content" at bounding box center [518, 50] width 2 height 2
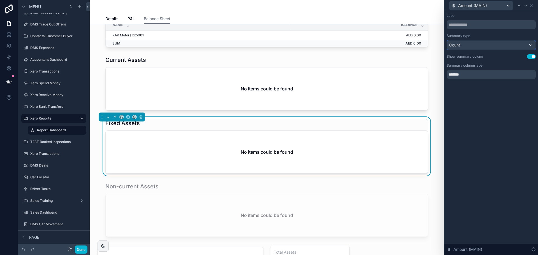
click at [511, 45] on div "Count" at bounding box center [491, 45] width 89 height 9
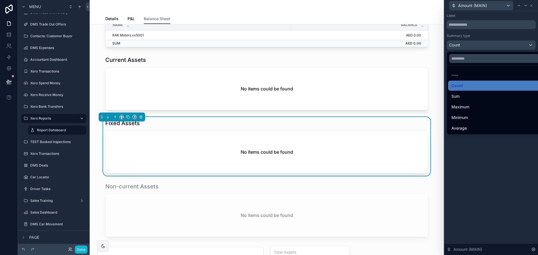
click at [475, 98] on div "Sum" at bounding box center [497, 96] width 92 height 7
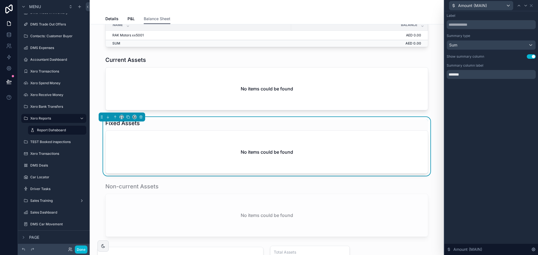
click at [345, 88] on div "scrollable content" at bounding box center [266, 83] width 345 height 59
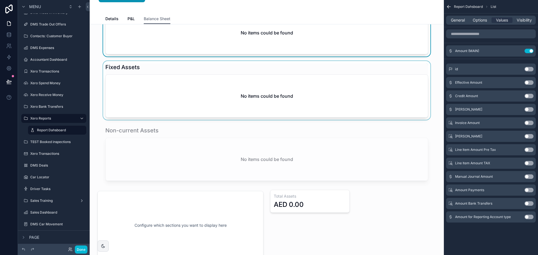
scroll to position [196, 0]
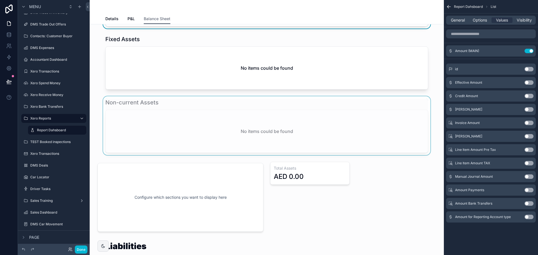
click at [332, 124] on div "scrollable content" at bounding box center [266, 125] width 345 height 59
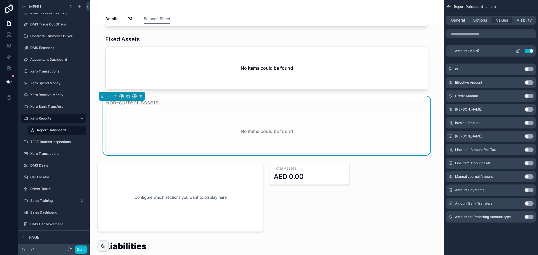
click at [517, 52] on icon "scrollable content" at bounding box center [518, 51] width 4 height 4
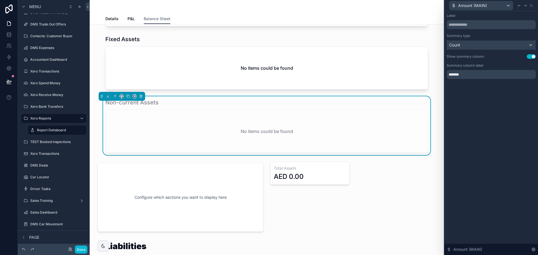
click at [499, 45] on div "Count" at bounding box center [491, 45] width 89 height 9
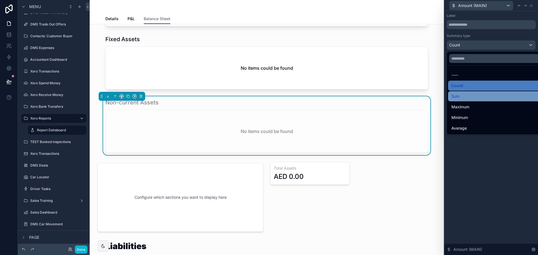
click at [472, 94] on div "Sum" at bounding box center [497, 96] width 92 height 7
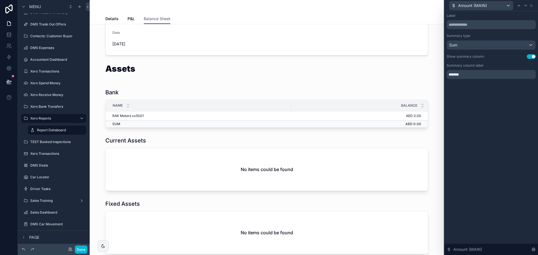
scroll to position [0, 0]
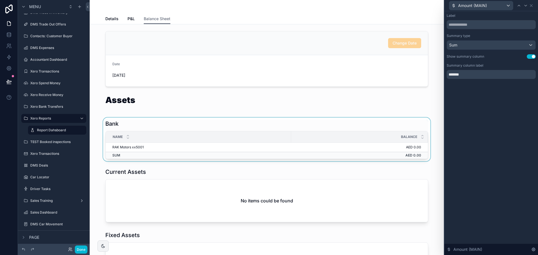
click at [278, 135] on div "Name" at bounding box center [198, 137] width 185 height 11
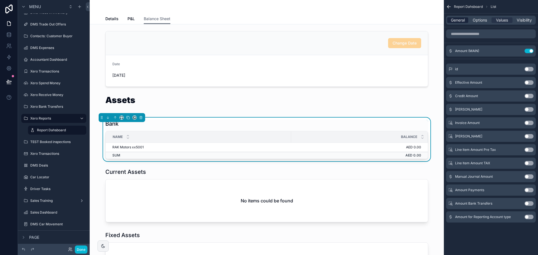
click at [462, 20] on span "General" at bounding box center [458, 20] width 14 height 6
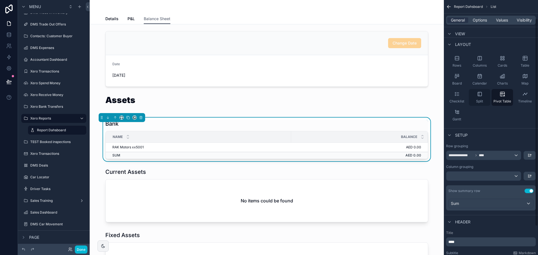
scroll to position [58, 0]
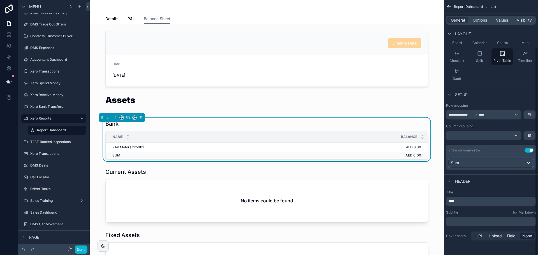
click at [464, 165] on div "Sum" at bounding box center [491, 163] width 85 height 9
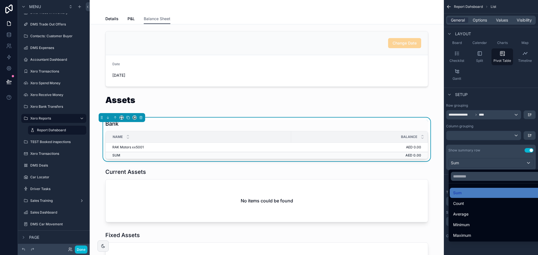
click at [464, 165] on div "scrollable content" at bounding box center [269, 127] width 538 height 255
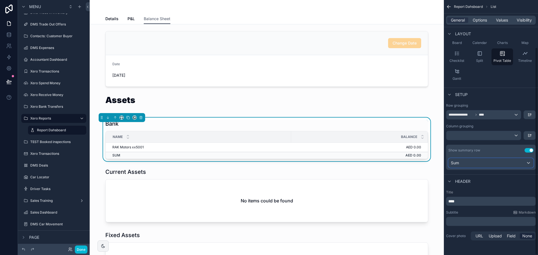
click at [464, 165] on div "Sum" at bounding box center [491, 163] width 85 height 9
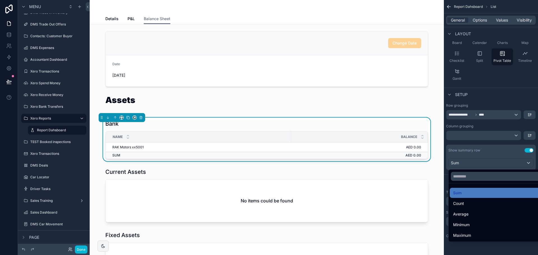
click at [464, 165] on div "scrollable content" at bounding box center [269, 127] width 538 height 255
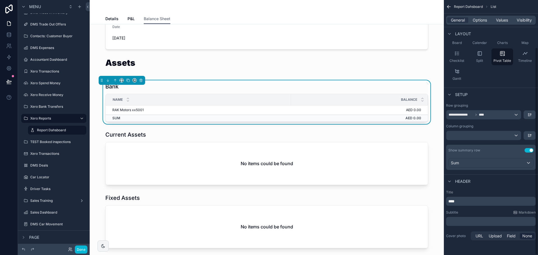
scroll to position [196, 0]
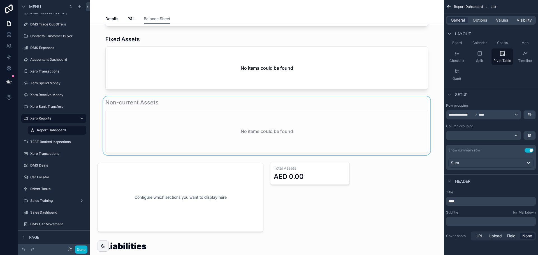
click at [337, 113] on div "scrollable content" at bounding box center [266, 125] width 345 height 59
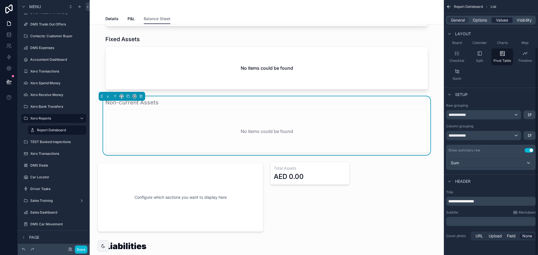
click at [498, 20] on span "Values" at bounding box center [502, 20] width 12 height 6
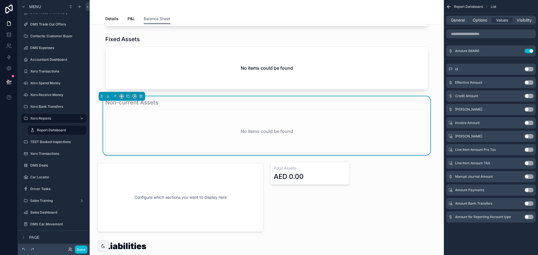
scroll to position [0, 0]
click at [515, 50] on button "scrollable content" at bounding box center [517, 51] width 9 height 4
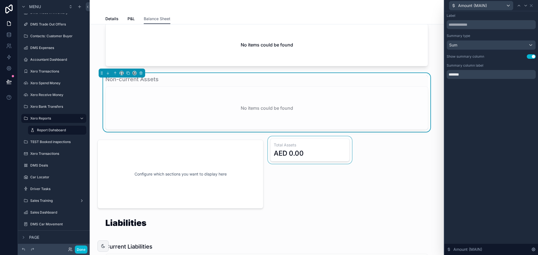
scroll to position [252, 0]
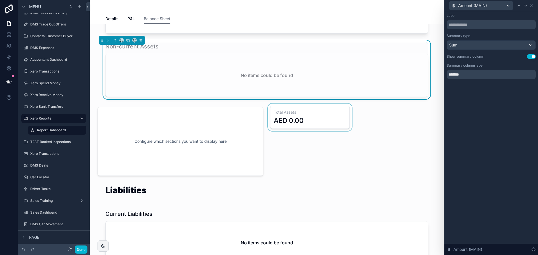
click at [308, 122] on div "scrollable content" at bounding box center [310, 142] width 86 height 76
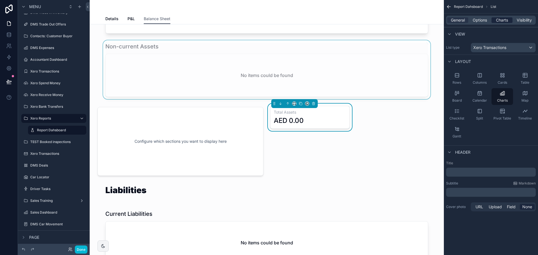
click at [499, 19] on span "Charts" at bounding box center [502, 20] width 12 height 6
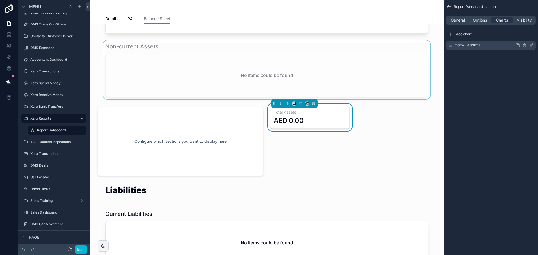
click at [529, 45] on icon "scrollable content" at bounding box center [531, 45] width 4 height 4
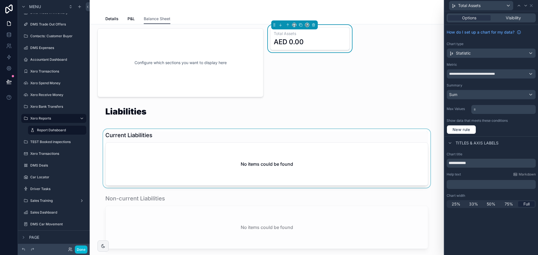
scroll to position [336, 0]
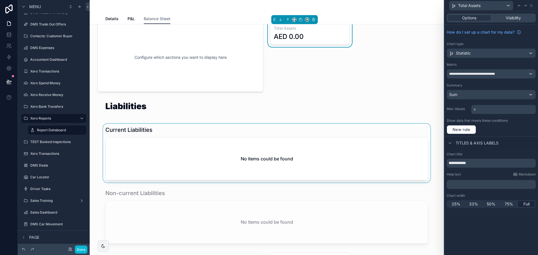
click at [241, 161] on div "scrollable content" at bounding box center [266, 153] width 345 height 59
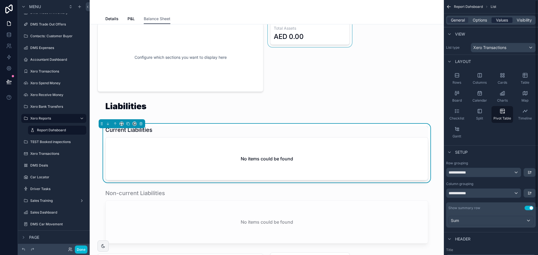
click at [498, 20] on span "Values" at bounding box center [502, 20] width 12 height 6
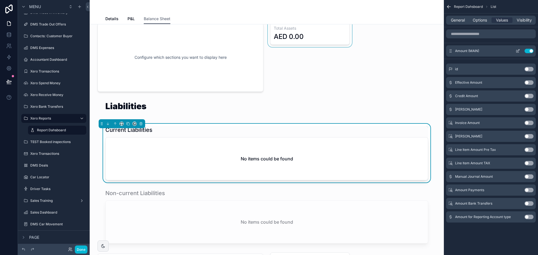
click at [518, 52] on icon "scrollable content" at bounding box center [518, 51] width 4 height 4
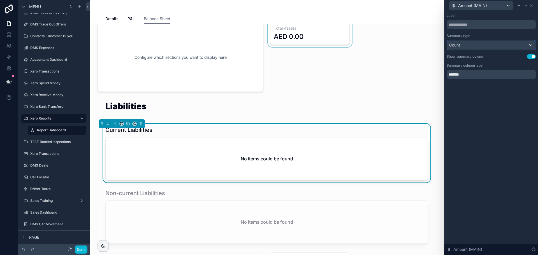
click at [512, 41] on div "Count" at bounding box center [491, 45] width 89 height 9
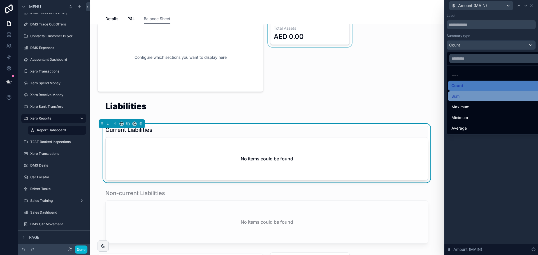
click at [470, 94] on div "Sum" at bounding box center [497, 96] width 92 height 7
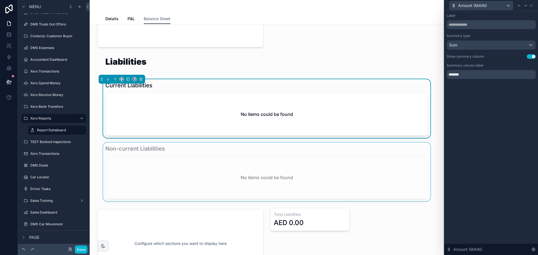
scroll to position [392, 0]
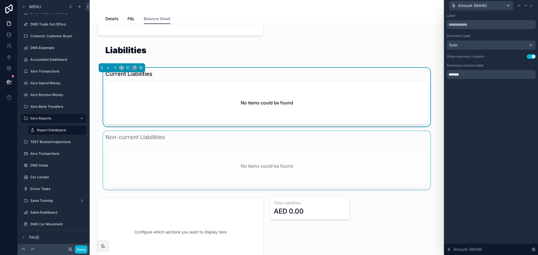
click at [284, 169] on div "scrollable content" at bounding box center [266, 160] width 345 height 59
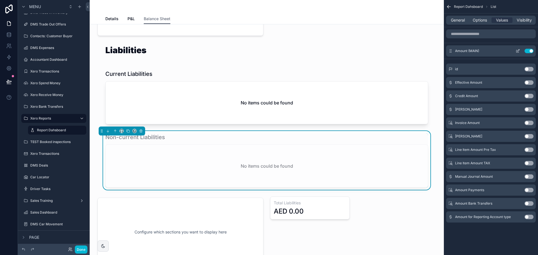
click at [519, 50] on icon "scrollable content" at bounding box center [518, 51] width 4 height 4
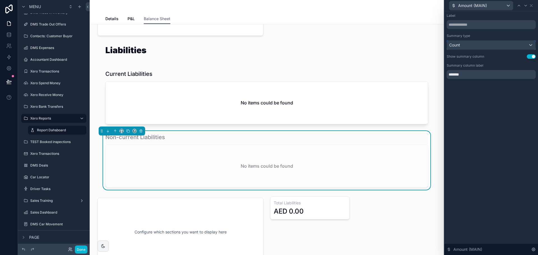
click at [521, 45] on div "Count" at bounding box center [491, 45] width 89 height 9
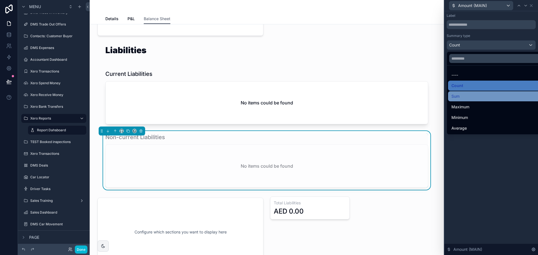
click at [477, 95] on div "Sum" at bounding box center [497, 96] width 92 height 7
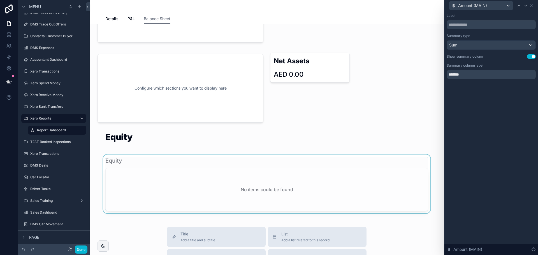
scroll to position [645, 0]
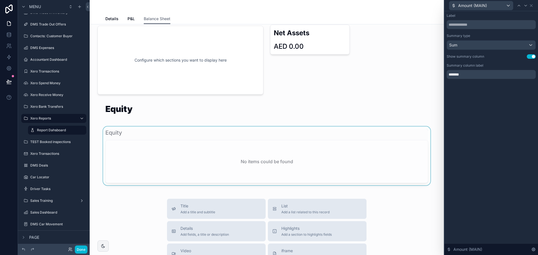
click at [281, 150] on div "scrollable content" at bounding box center [266, 156] width 345 height 59
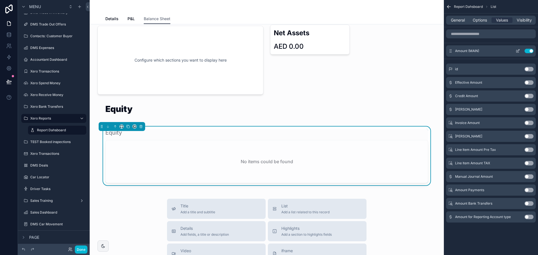
click at [518, 51] on icon "scrollable content" at bounding box center [518, 51] width 4 height 4
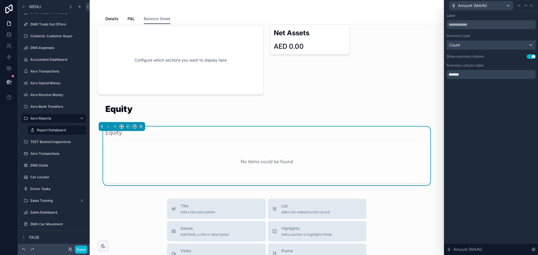
click at [518, 45] on div "Count" at bounding box center [491, 45] width 89 height 9
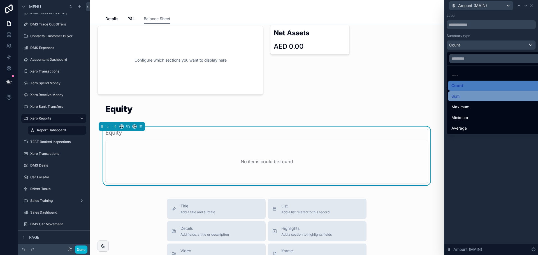
click at [484, 94] on div "Sum" at bounding box center [497, 96] width 92 height 7
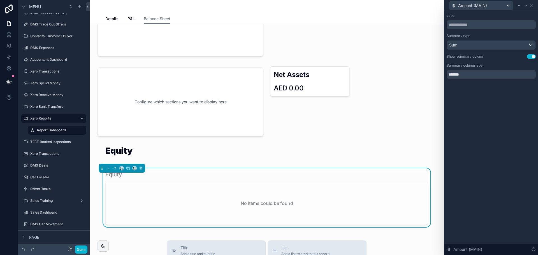
scroll to position [532, 0]
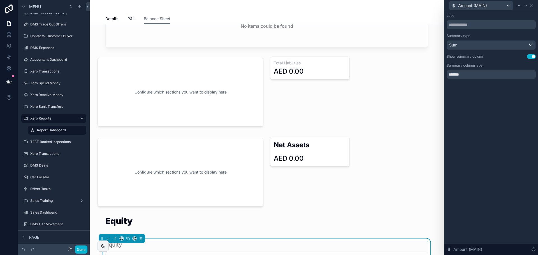
click at [131, 18] on span "P&L" at bounding box center [131, 19] width 7 height 6
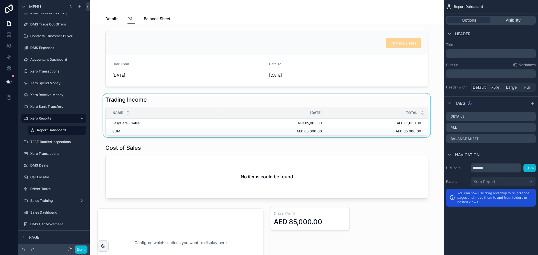
click at [262, 128] on td "AED 85,000.00" at bounding box center [274, 131] width 102 height 7
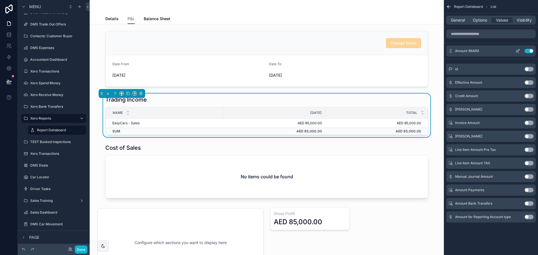
click at [518, 51] on icon "scrollable content" at bounding box center [518, 50] width 2 height 2
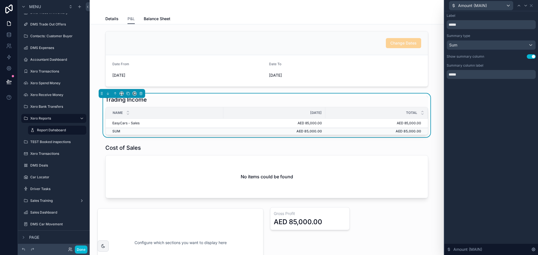
scroll to position [56, 0]
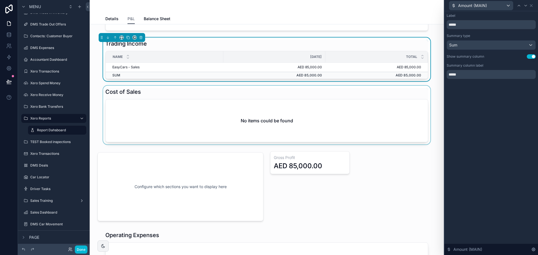
click at [300, 122] on div "scrollable content" at bounding box center [266, 115] width 345 height 59
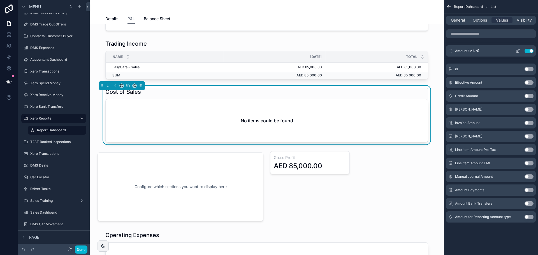
click at [517, 52] on icon "scrollable content" at bounding box center [518, 51] width 3 height 3
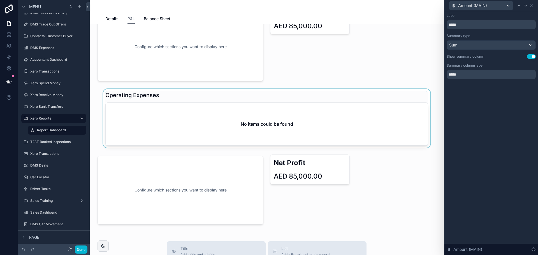
scroll to position [252, 0]
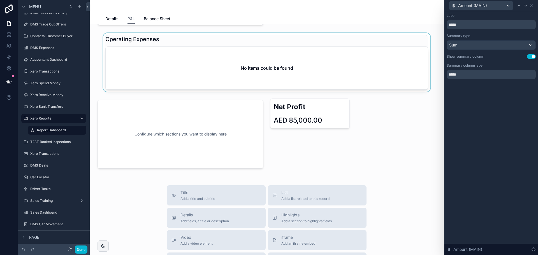
click at [294, 68] on div "scrollable content" at bounding box center [266, 62] width 345 height 59
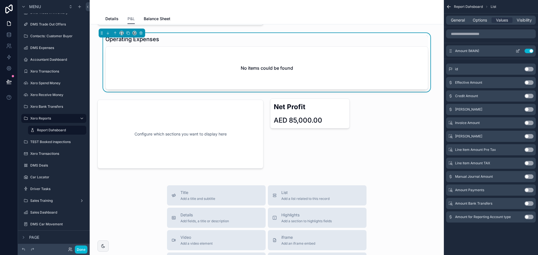
click at [516, 50] on icon "scrollable content" at bounding box center [518, 51] width 4 height 4
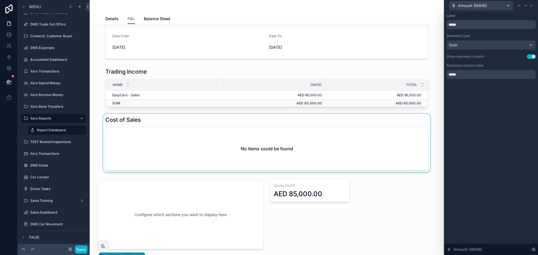
scroll to position [0, 0]
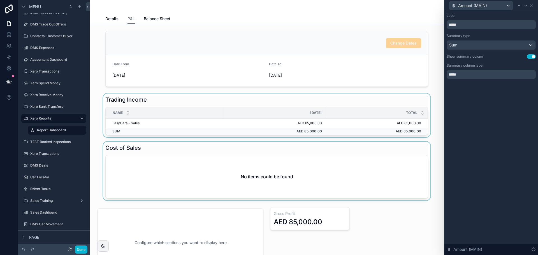
click at [187, 103] on div "scrollable content" at bounding box center [266, 116] width 345 height 44
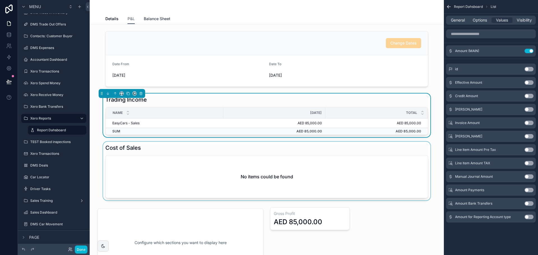
click at [155, 17] on span "Balance Sheet" at bounding box center [157, 19] width 27 height 6
